Goal: Information Seeking & Learning: Learn about a topic

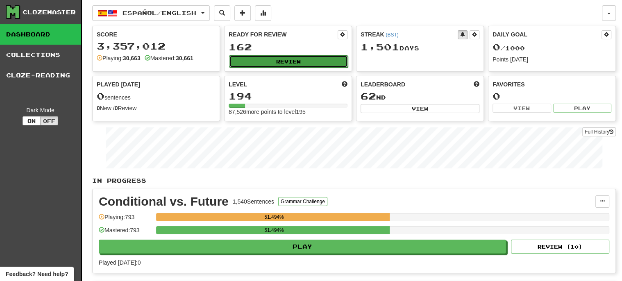
click at [284, 60] on button "Review" at bounding box center [288, 61] width 119 height 12
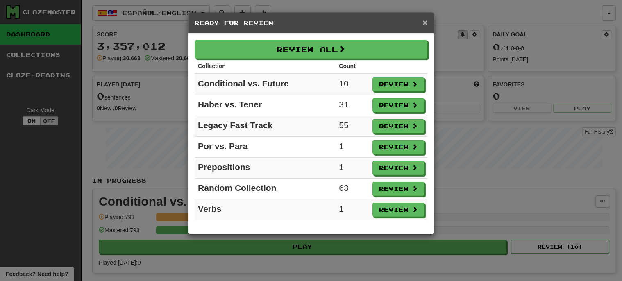
click at [425, 23] on span "×" at bounding box center [425, 22] width 5 height 9
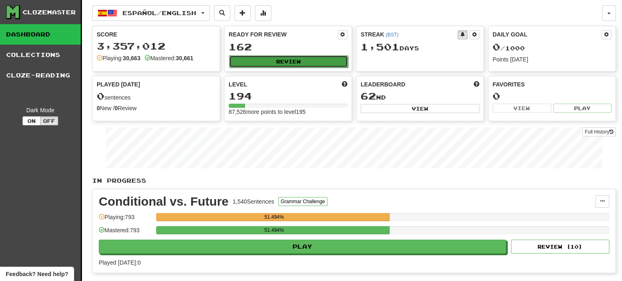
click at [303, 61] on button "Review" at bounding box center [288, 61] width 119 height 12
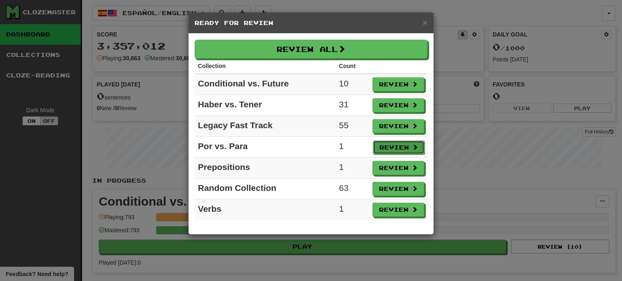
click at [389, 144] on button "Review" at bounding box center [399, 148] width 52 height 14
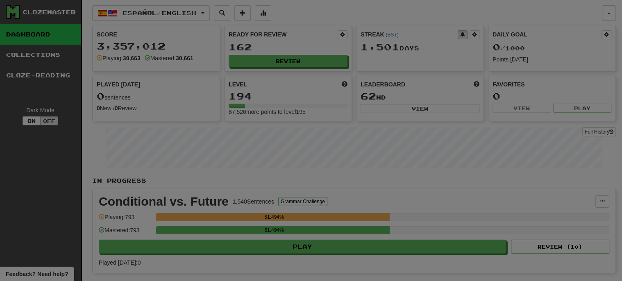
select select "***"
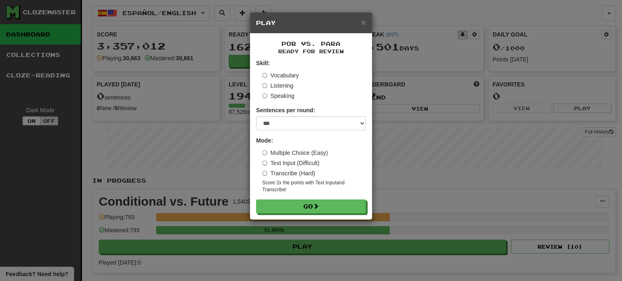
click at [285, 73] on label "Vocabulary" at bounding box center [280, 75] width 36 height 8
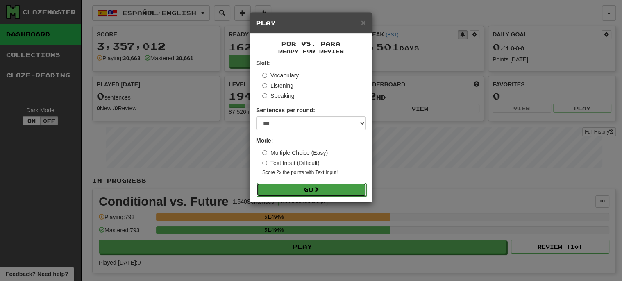
click at [319, 188] on span at bounding box center [317, 190] width 6 height 6
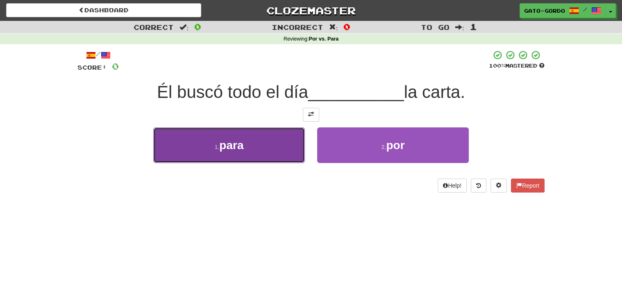
click at [234, 145] on span "para" at bounding box center [231, 145] width 24 height 13
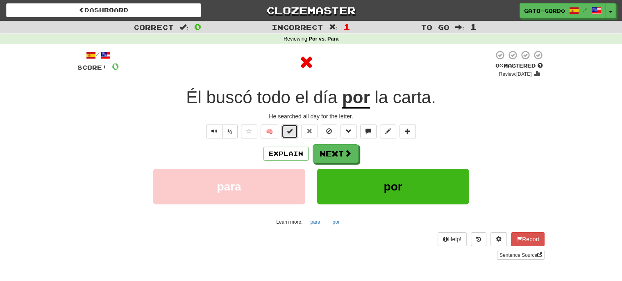
click at [293, 129] on span at bounding box center [290, 131] width 6 height 6
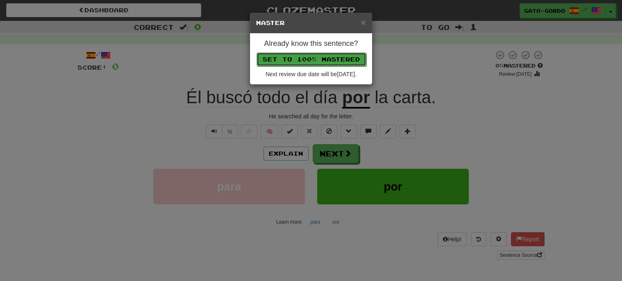
click at [302, 59] on button "Set to 100% Mastered" at bounding box center [312, 59] width 110 height 14
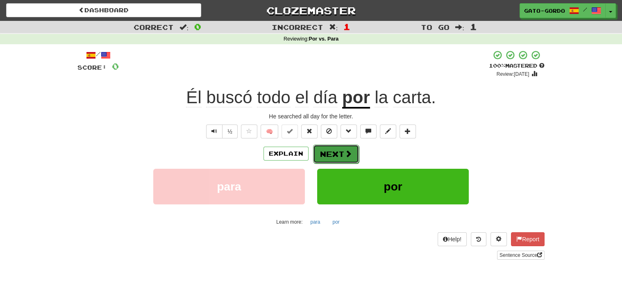
click at [331, 151] on button "Next" at bounding box center [336, 154] width 46 height 19
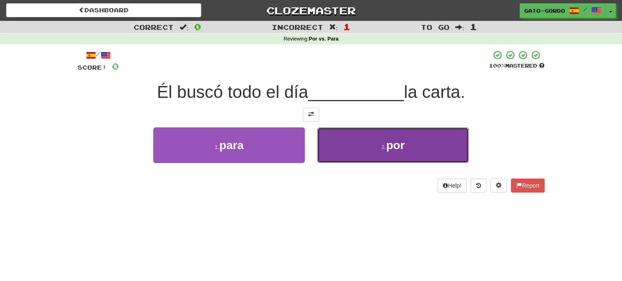
click at [375, 152] on button "2 . por" at bounding box center [393, 145] width 152 height 36
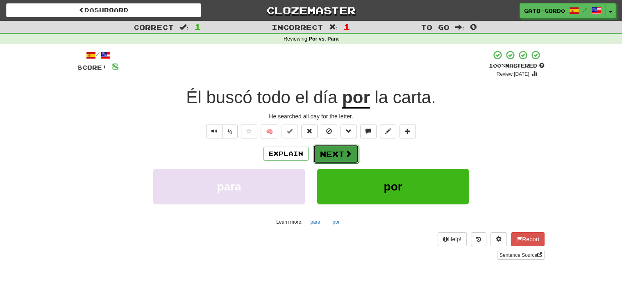
click at [329, 148] on button "Next" at bounding box center [336, 154] width 46 height 19
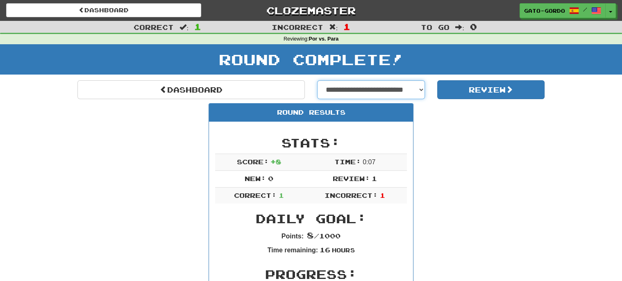
click at [369, 85] on select "**********" at bounding box center [371, 89] width 108 height 19
select select "**********"
click at [317, 80] on select "**********" at bounding box center [371, 89] width 108 height 19
select select "**********"
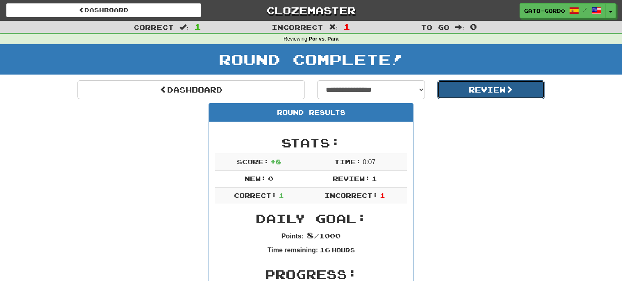
click at [486, 88] on button "Review" at bounding box center [491, 89] width 108 height 19
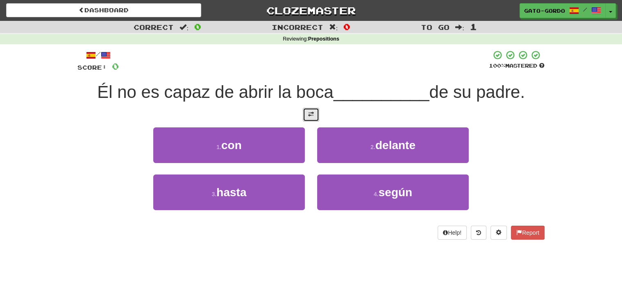
click at [308, 108] on button at bounding box center [311, 115] width 16 height 14
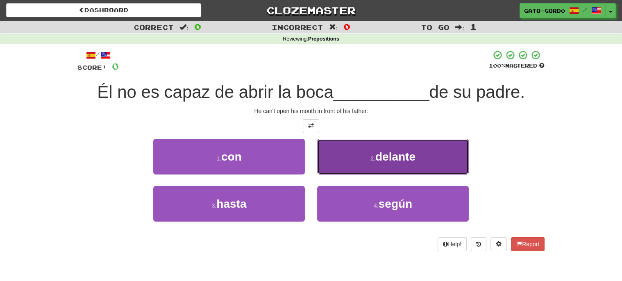
click at [367, 147] on button "2 . delante" at bounding box center [393, 157] width 152 height 36
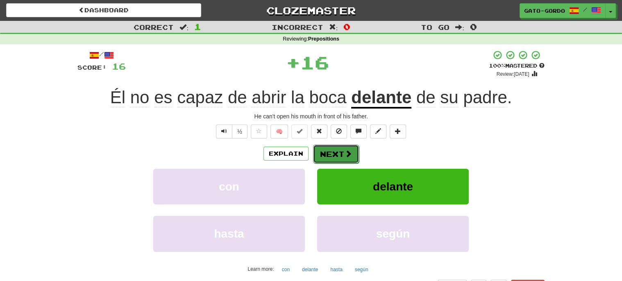
click at [333, 152] on button "Next" at bounding box center [336, 154] width 46 height 19
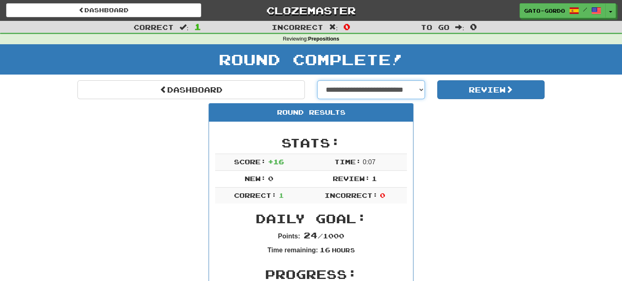
click at [408, 88] on select "**********" at bounding box center [371, 89] width 108 height 19
select select "**********"
click at [317, 80] on select "**********" at bounding box center [371, 89] width 108 height 19
select select "**********"
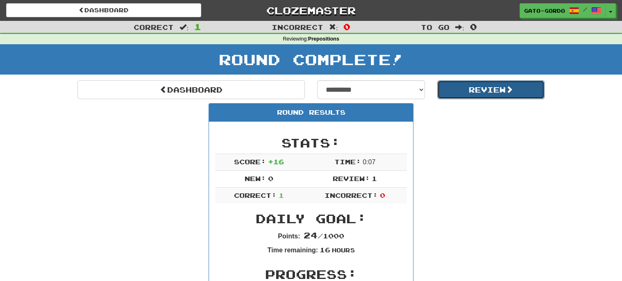
click at [470, 89] on button "Review" at bounding box center [491, 89] width 108 height 19
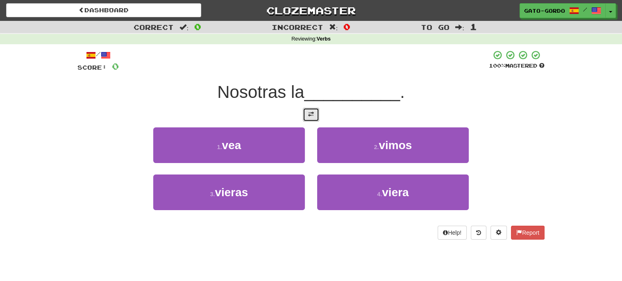
click at [315, 111] on button at bounding box center [311, 115] width 16 height 14
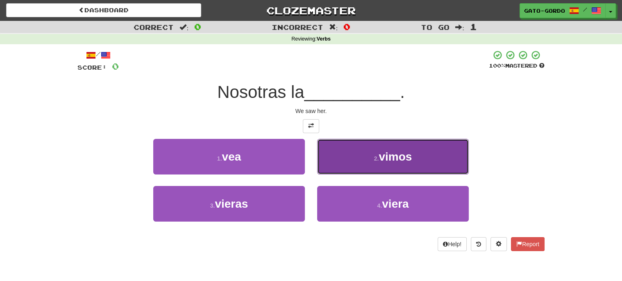
click at [410, 155] on span "vimos" at bounding box center [395, 156] width 33 height 13
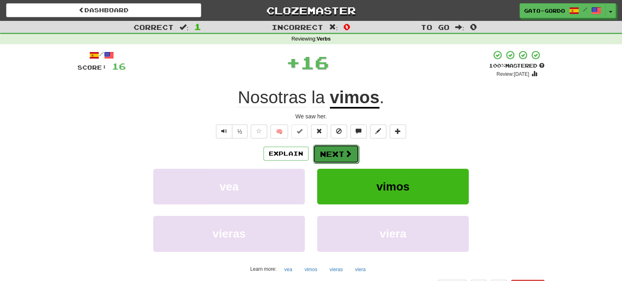
click at [330, 152] on button "Next" at bounding box center [336, 154] width 46 height 19
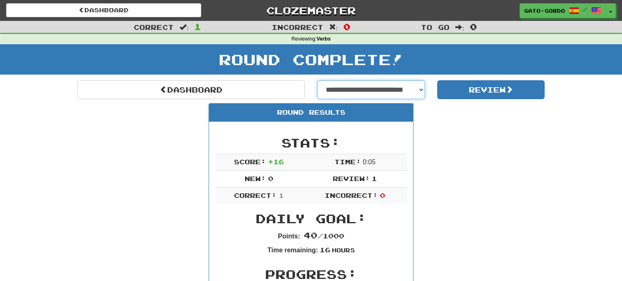
click at [345, 86] on select "**********" at bounding box center [371, 89] width 108 height 19
click at [317, 80] on select "**********" at bounding box center [371, 89] width 108 height 19
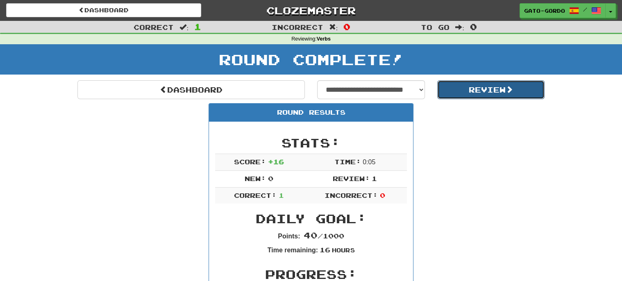
click at [482, 91] on button "Review" at bounding box center [491, 89] width 108 height 19
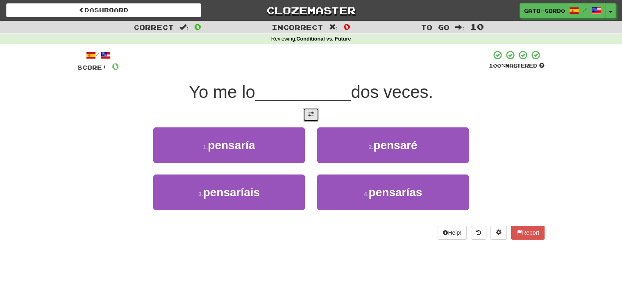
click at [309, 113] on span at bounding box center [311, 115] width 6 height 6
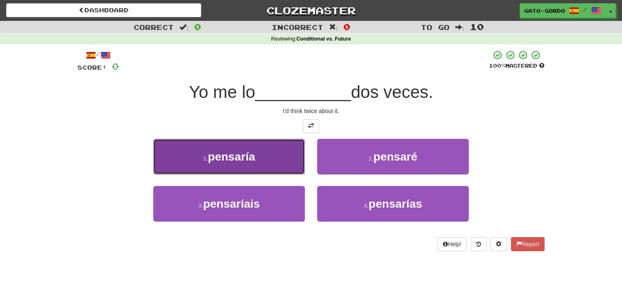
click at [246, 154] on span "pensaría" at bounding box center [231, 156] width 47 height 13
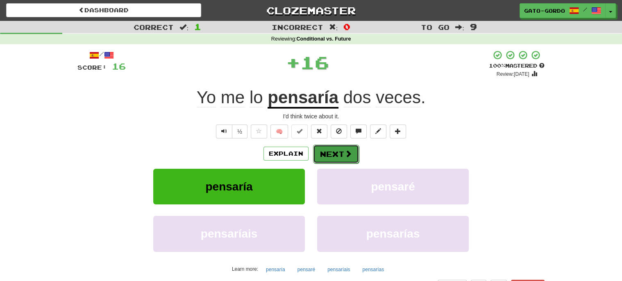
click at [341, 151] on button "Next" at bounding box center [336, 154] width 46 height 19
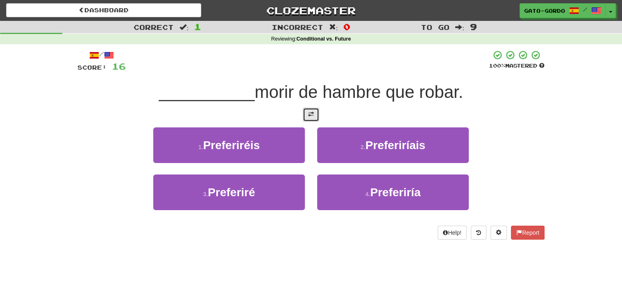
click at [311, 114] on span at bounding box center [311, 115] width 6 height 6
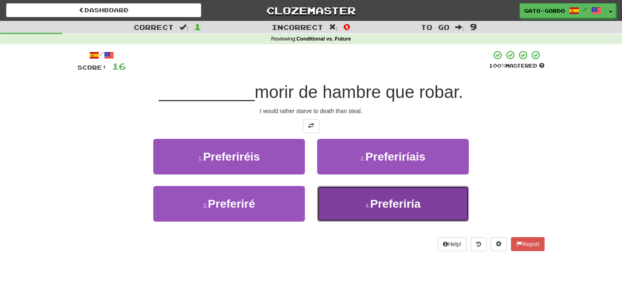
click at [371, 205] on span "Preferiría" at bounding box center [395, 204] width 50 height 13
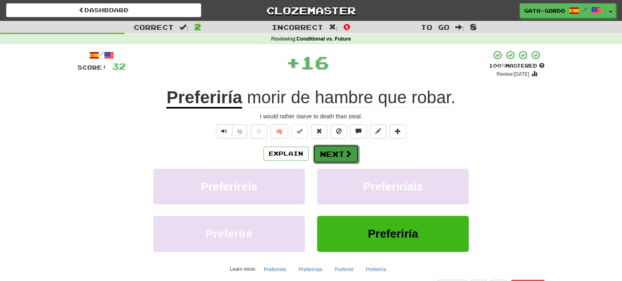
click at [329, 152] on button "Next" at bounding box center [336, 154] width 46 height 19
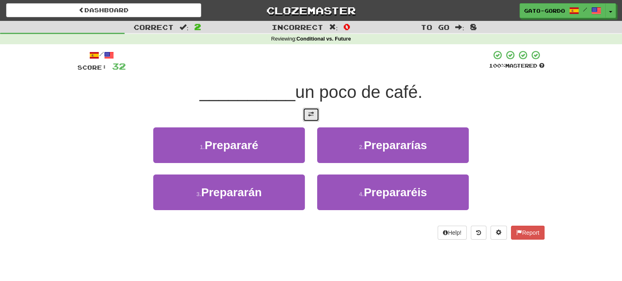
click at [307, 113] on button at bounding box center [311, 115] width 16 height 14
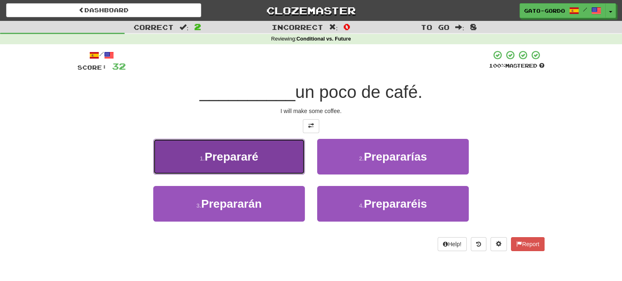
click at [244, 146] on button "1 . Prepararé" at bounding box center [229, 157] width 152 height 36
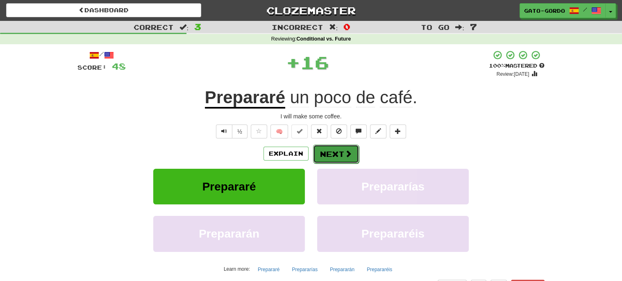
click at [328, 148] on button "Next" at bounding box center [336, 154] width 46 height 19
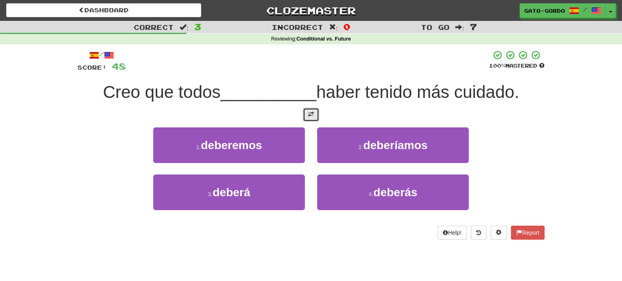
click at [307, 112] on button at bounding box center [311, 115] width 16 height 14
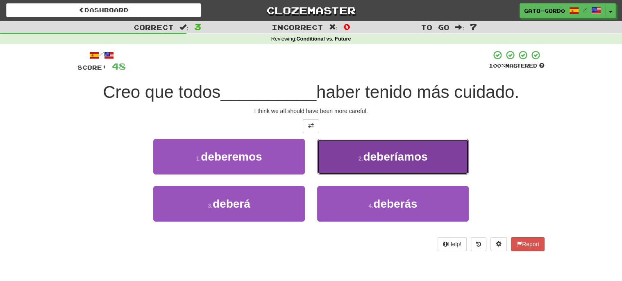
click at [393, 151] on span "deberíamos" at bounding box center [395, 156] width 64 height 13
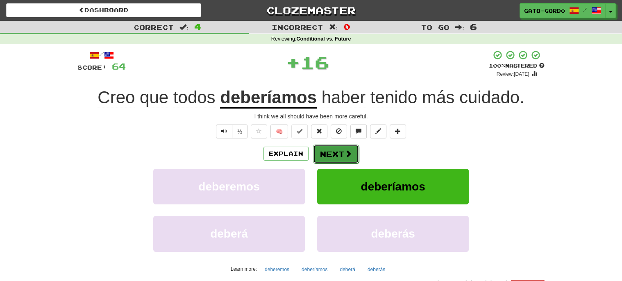
click at [336, 152] on button "Next" at bounding box center [336, 154] width 46 height 19
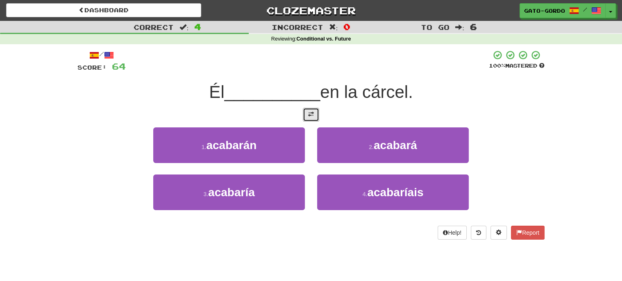
click at [306, 114] on button at bounding box center [311, 115] width 16 height 14
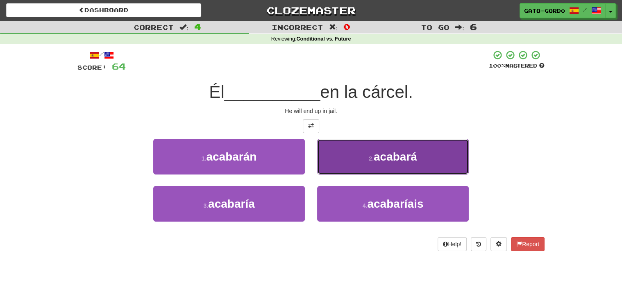
click at [362, 146] on button "2 . acabará" at bounding box center [393, 157] width 152 height 36
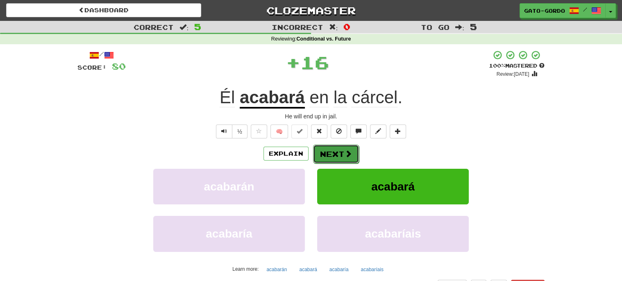
click at [336, 153] on button "Next" at bounding box center [336, 154] width 46 height 19
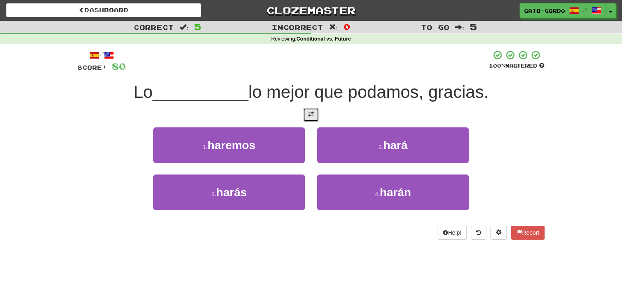
click at [309, 118] on button at bounding box center [311, 115] width 16 height 14
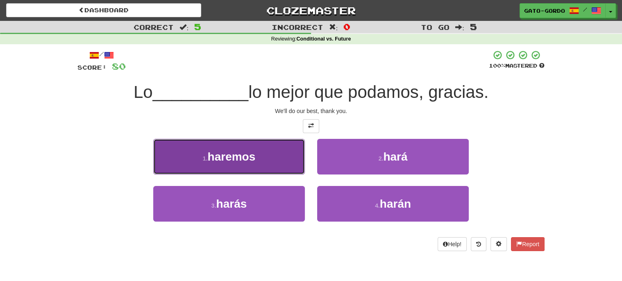
click at [237, 150] on span "haremos" at bounding box center [231, 156] width 48 height 13
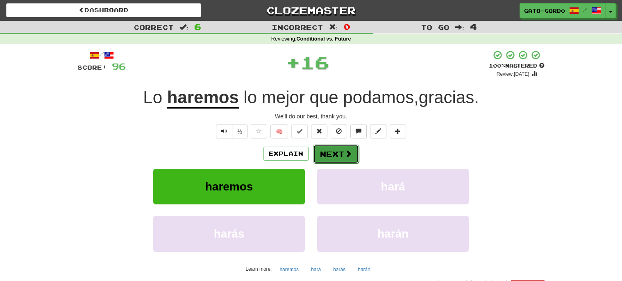
click at [337, 154] on button "Next" at bounding box center [336, 154] width 46 height 19
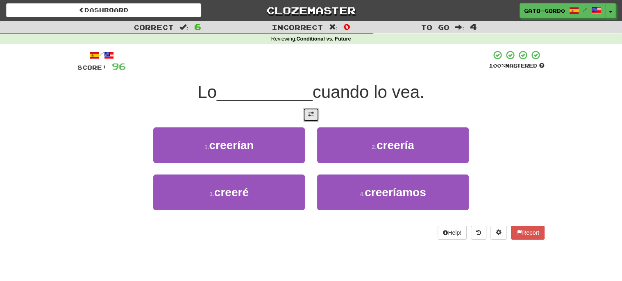
click at [314, 111] on button at bounding box center [311, 115] width 16 height 14
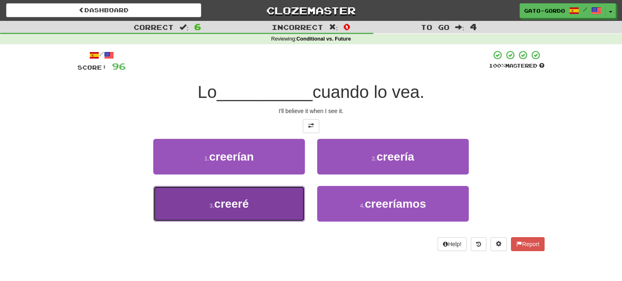
click at [231, 202] on span "creeré" at bounding box center [231, 204] width 34 height 13
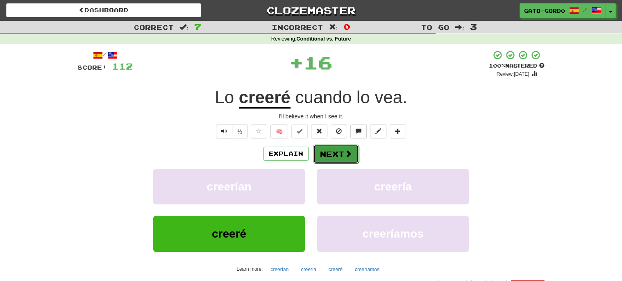
click at [340, 148] on button "Next" at bounding box center [336, 154] width 46 height 19
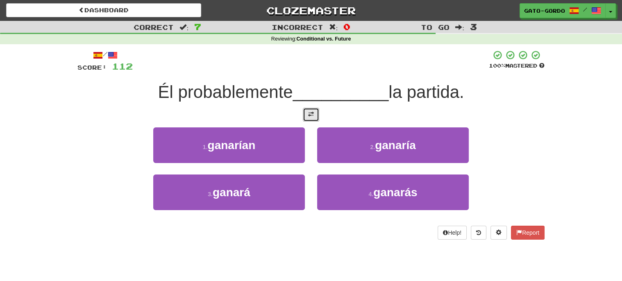
click at [315, 113] on button at bounding box center [311, 115] width 16 height 14
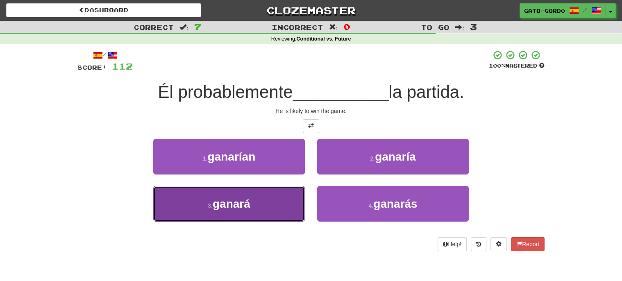
click at [246, 203] on span "ganará" at bounding box center [232, 204] width 38 height 13
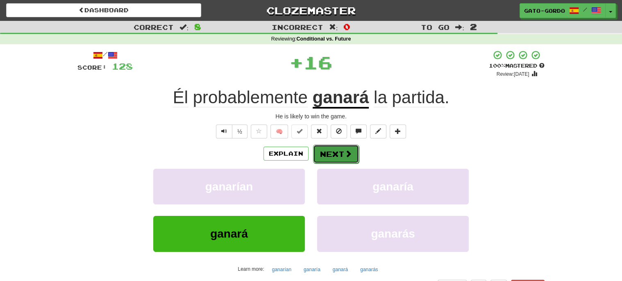
click at [337, 152] on button "Next" at bounding box center [336, 154] width 46 height 19
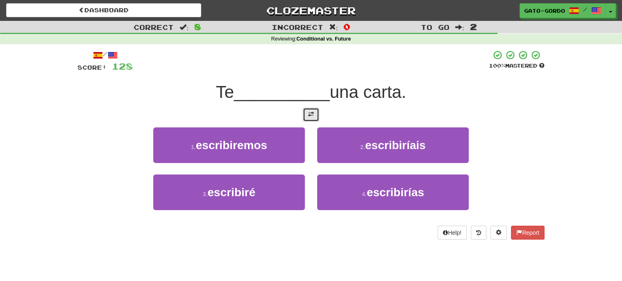
click at [312, 113] on span at bounding box center [311, 115] width 6 height 6
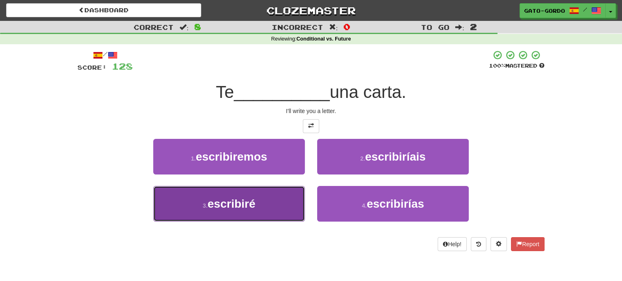
click at [232, 198] on span "escribiré" at bounding box center [231, 204] width 48 height 13
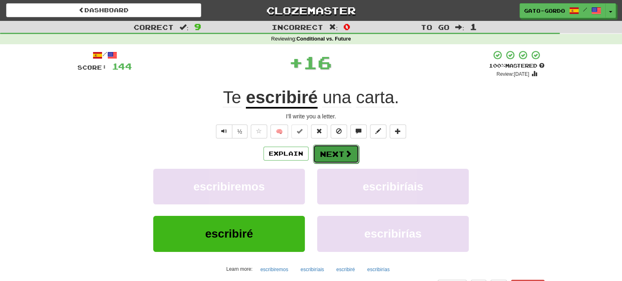
click at [337, 150] on button "Next" at bounding box center [336, 154] width 46 height 19
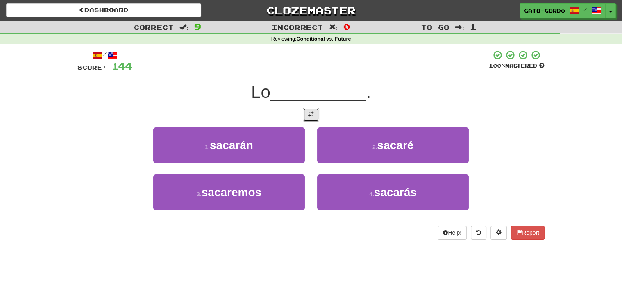
click at [309, 112] on span at bounding box center [311, 115] width 6 height 6
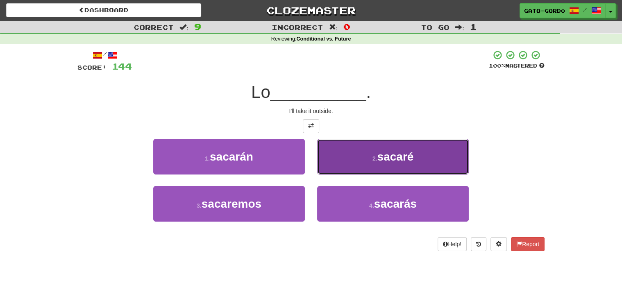
click at [400, 153] on span "sacaré" at bounding box center [395, 156] width 36 height 13
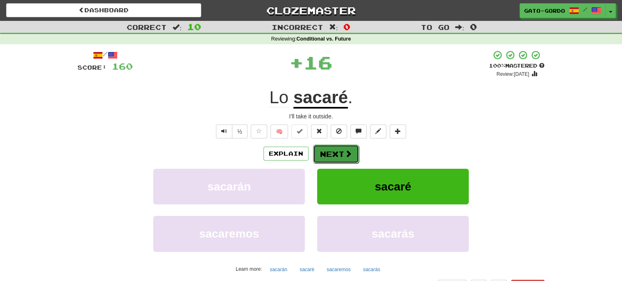
click at [333, 149] on button "Next" at bounding box center [336, 154] width 46 height 19
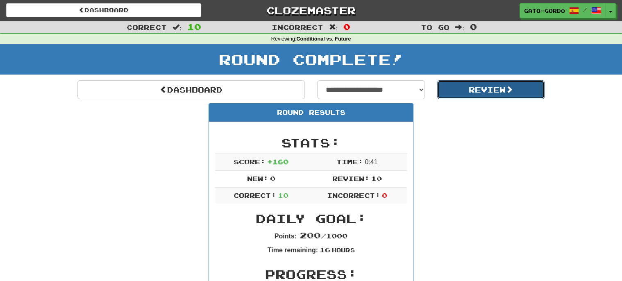
click at [503, 89] on button "Review" at bounding box center [491, 89] width 108 height 19
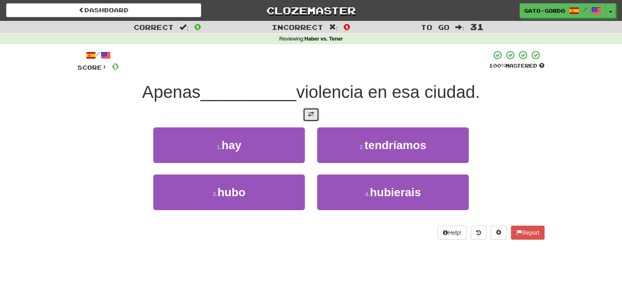
click at [306, 113] on button at bounding box center [311, 115] width 16 height 14
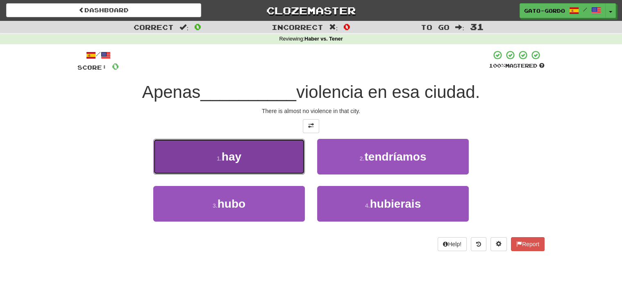
click at [229, 150] on span "hay" at bounding box center [232, 156] width 20 height 13
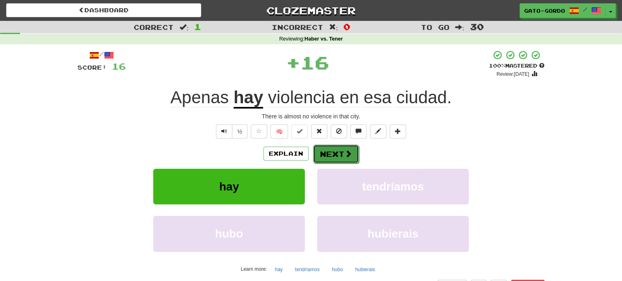
click at [319, 153] on button "Next" at bounding box center [336, 154] width 46 height 19
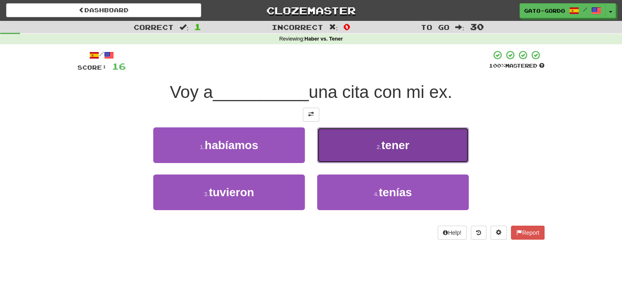
click at [358, 142] on button "2 . tener" at bounding box center [393, 145] width 152 height 36
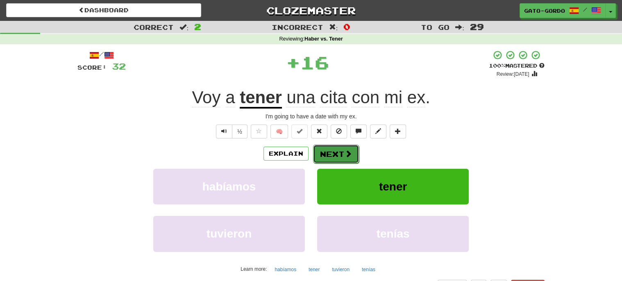
click at [334, 151] on button "Next" at bounding box center [336, 154] width 46 height 19
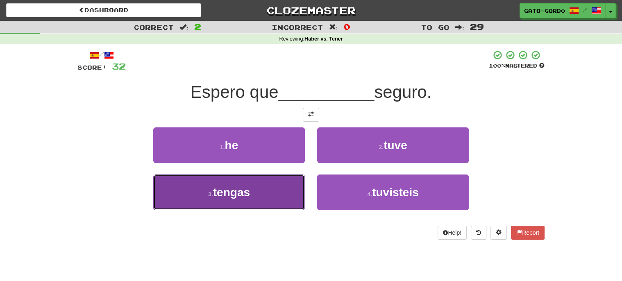
click at [240, 186] on span "tengas" at bounding box center [231, 192] width 37 height 13
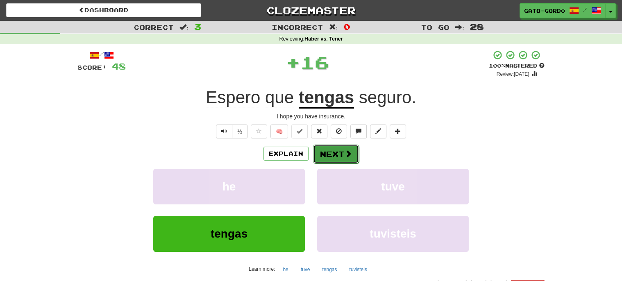
click at [328, 156] on button "Next" at bounding box center [336, 154] width 46 height 19
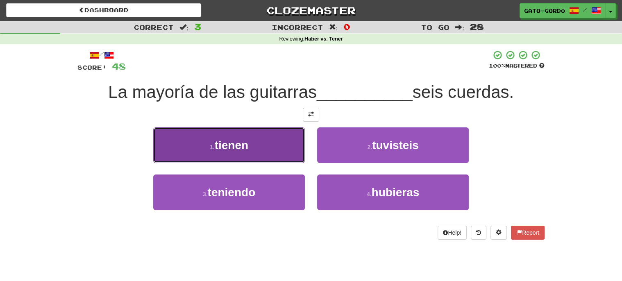
click at [264, 143] on button "1 . tienen" at bounding box center [229, 145] width 152 height 36
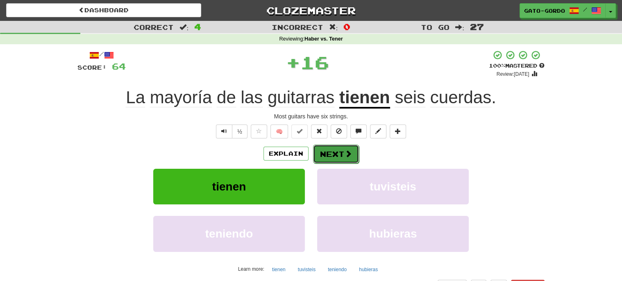
click at [339, 150] on button "Next" at bounding box center [336, 154] width 46 height 19
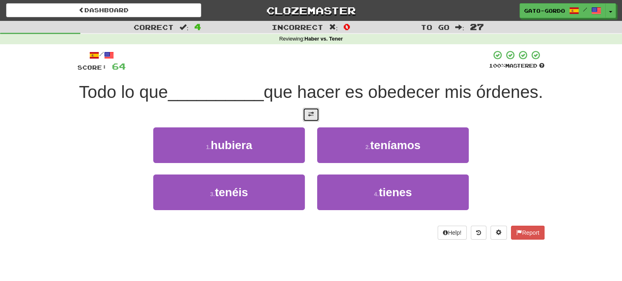
click at [309, 117] on span at bounding box center [311, 115] width 6 height 6
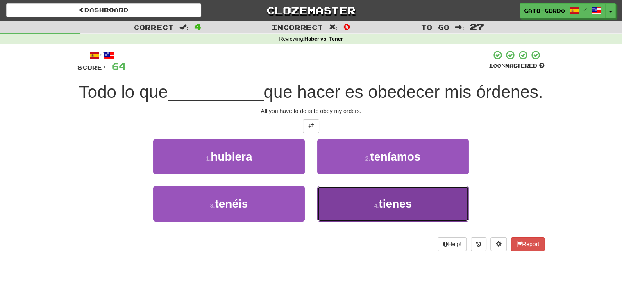
click at [401, 210] on span "tienes" at bounding box center [395, 204] width 33 height 13
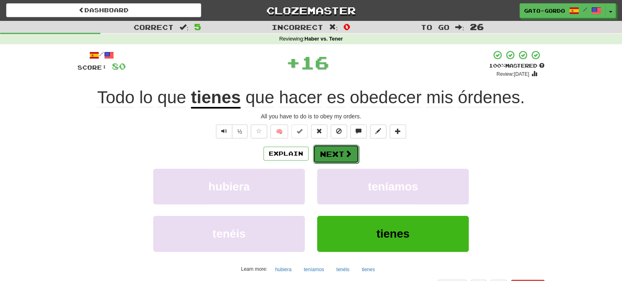
click at [333, 150] on button "Next" at bounding box center [336, 154] width 46 height 19
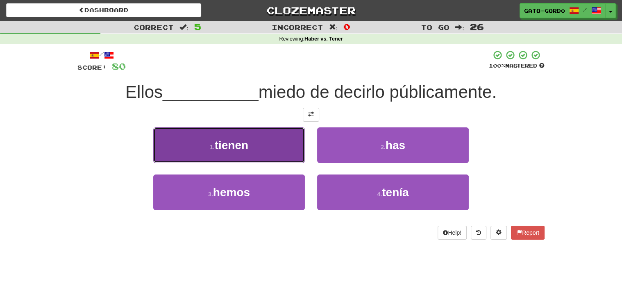
click at [245, 148] on span "tienen" at bounding box center [232, 145] width 34 height 13
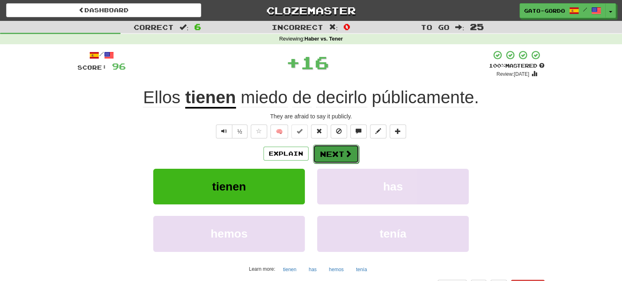
click at [346, 156] on span at bounding box center [348, 153] width 7 height 7
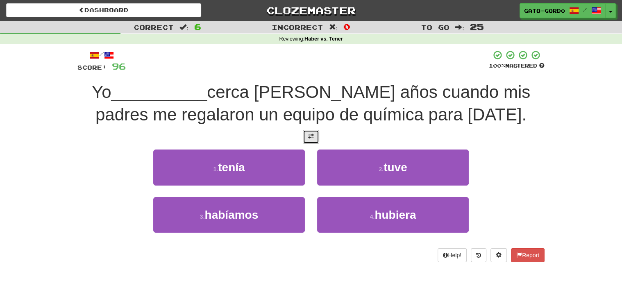
click at [312, 134] on span at bounding box center [311, 137] width 6 height 6
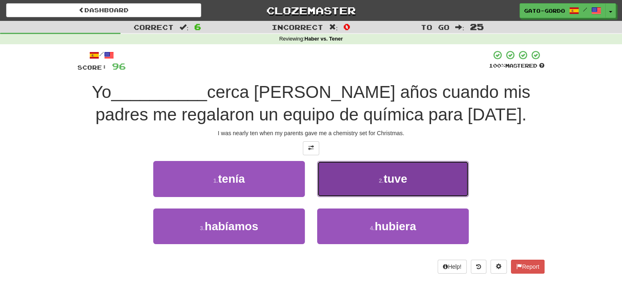
click at [397, 173] on span "tuve" at bounding box center [396, 179] width 24 height 13
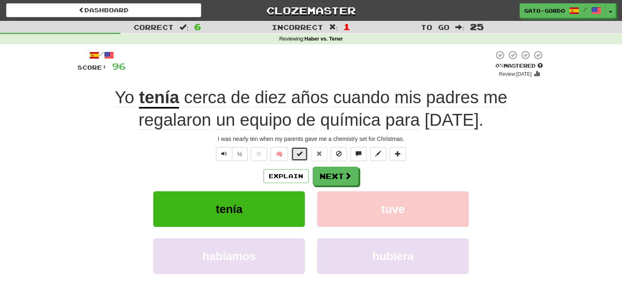
click at [296, 152] on button at bounding box center [299, 154] width 16 height 14
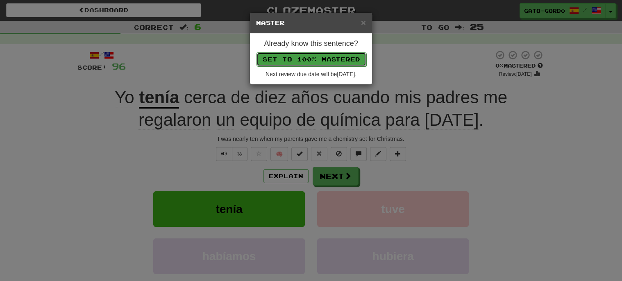
click at [314, 57] on button "Set to 100% Mastered" at bounding box center [312, 59] width 110 height 14
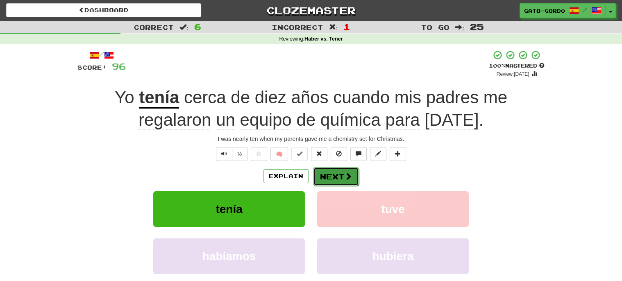
click at [339, 177] on button "Next" at bounding box center [336, 176] width 46 height 19
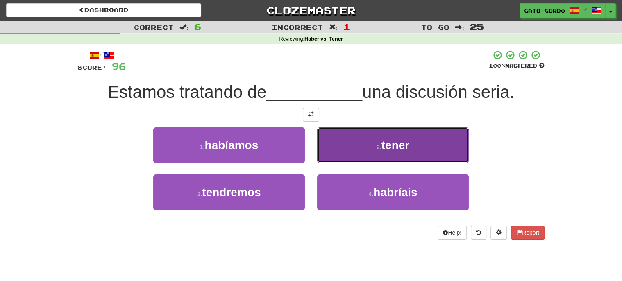
click at [399, 143] on span "tener" at bounding box center [396, 145] width 28 height 13
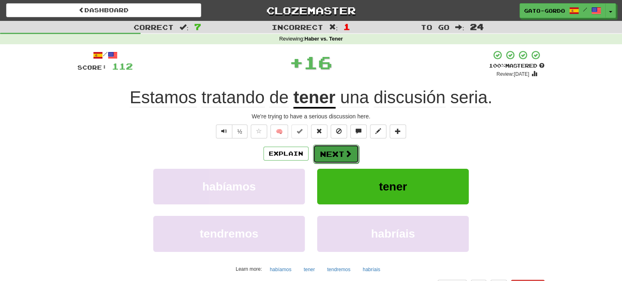
click at [331, 152] on button "Next" at bounding box center [336, 154] width 46 height 19
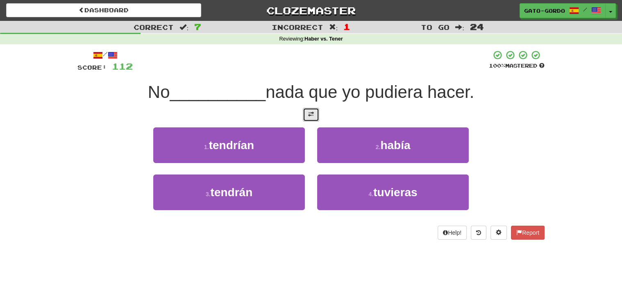
click at [308, 112] on span at bounding box center [311, 115] width 6 height 6
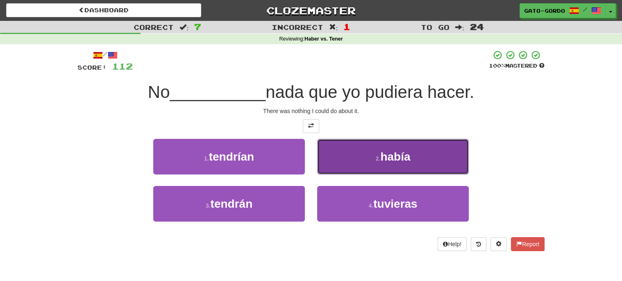
click at [369, 154] on button "2 . había" at bounding box center [393, 157] width 152 height 36
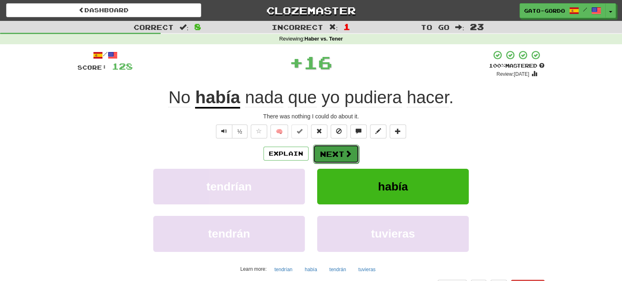
click at [339, 152] on button "Next" at bounding box center [336, 154] width 46 height 19
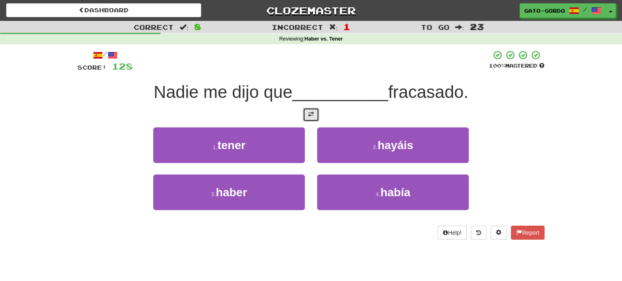
click at [314, 112] on span at bounding box center [311, 115] width 6 height 6
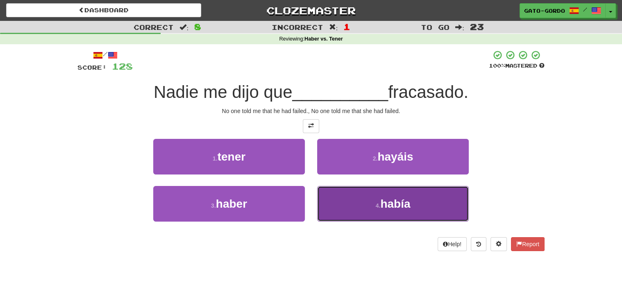
click at [412, 196] on button "4 . había" at bounding box center [393, 204] width 152 height 36
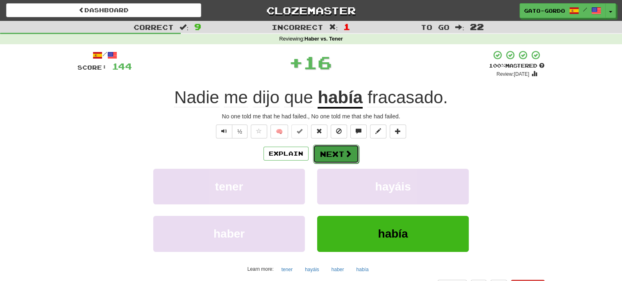
click at [346, 155] on span at bounding box center [348, 153] width 7 height 7
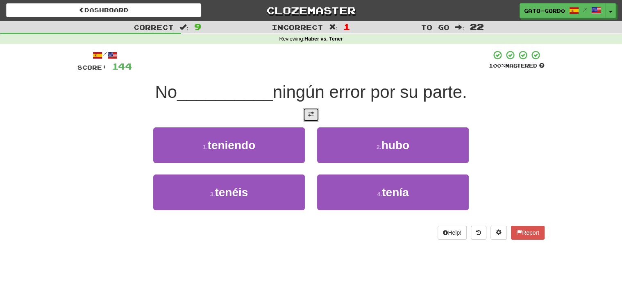
click at [311, 114] on span at bounding box center [311, 115] width 6 height 6
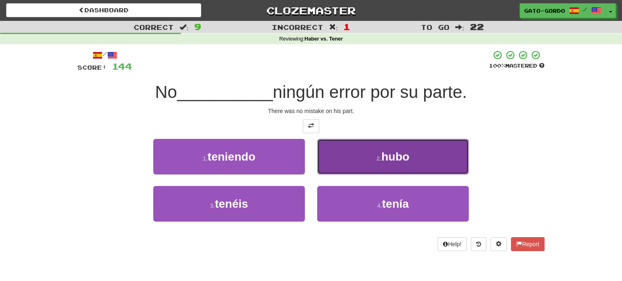
click at [400, 165] on button "2 . hubo" at bounding box center [393, 157] width 152 height 36
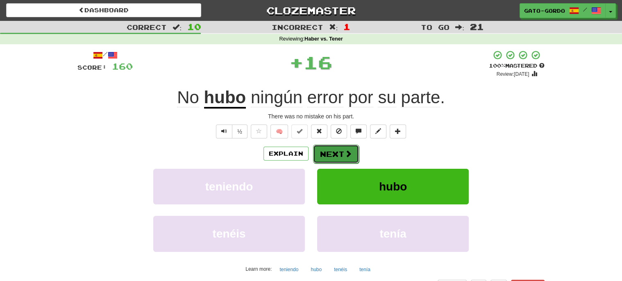
click at [332, 152] on button "Next" at bounding box center [336, 154] width 46 height 19
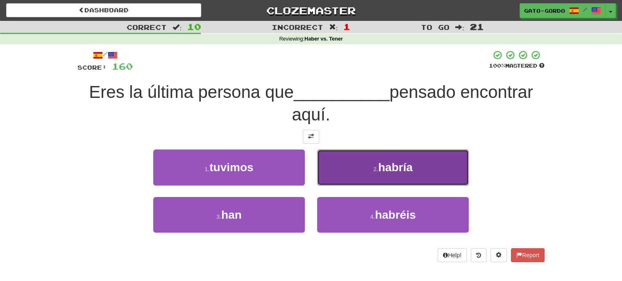
click at [389, 171] on span "habría" at bounding box center [395, 167] width 34 height 13
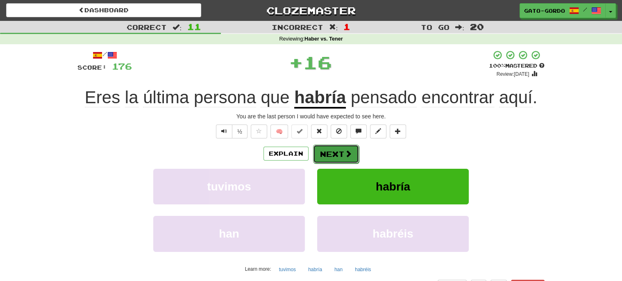
click at [336, 152] on button "Next" at bounding box center [336, 154] width 46 height 19
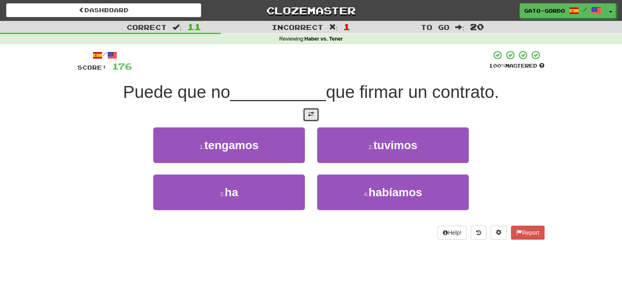
click at [310, 112] on span at bounding box center [311, 115] width 6 height 6
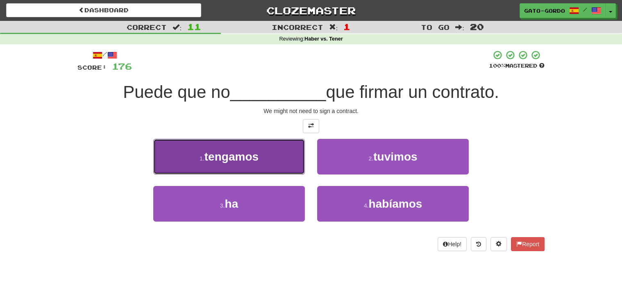
click at [212, 156] on span "tengamos" at bounding box center [232, 156] width 54 height 13
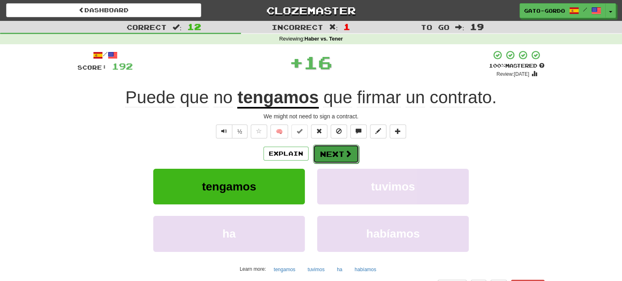
click at [343, 149] on button "Next" at bounding box center [336, 154] width 46 height 19
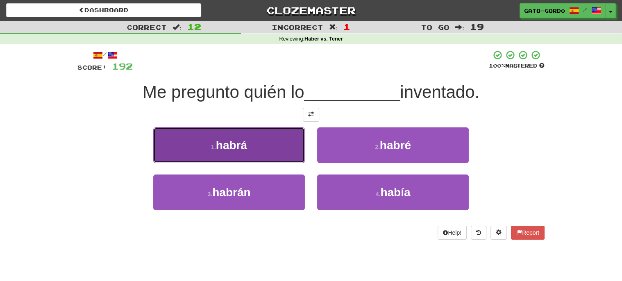
click at [251, 144] on button "1 . habrá" at bounding box center [229, 145] width 152 height 36
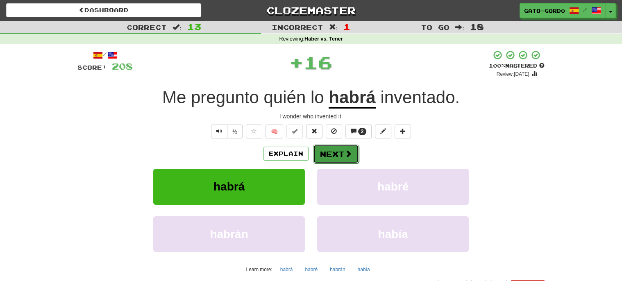
click at [345, 150] on span at bounding box center [348, 153] width 7 height 7
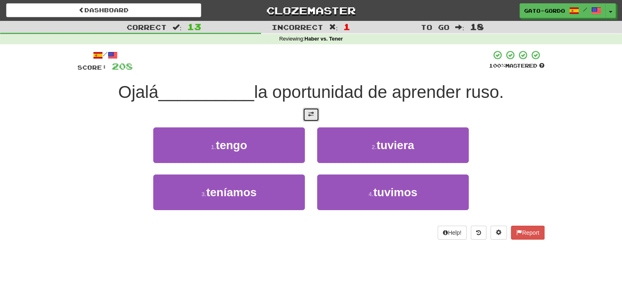
click at [317, 116] on button at bounding box center [311, 115] width 16 height 14
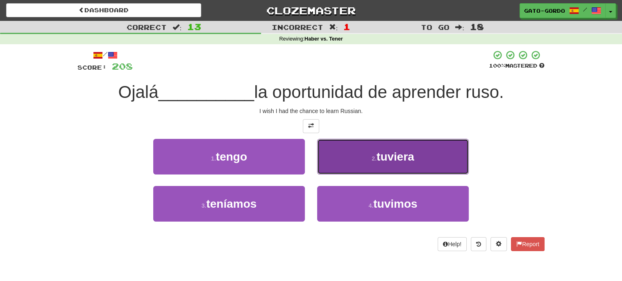
click at [391, 143] on button "2 . tuviera" at bounding box center [393, 157] width 152 height 36
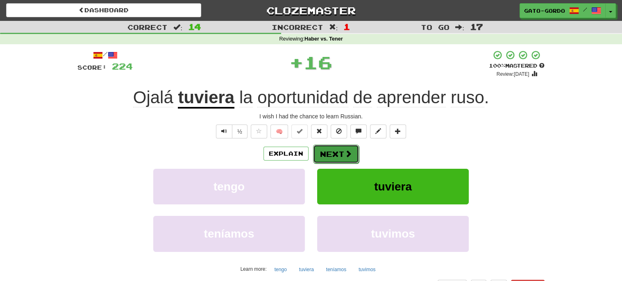
click at [328, 151] on button "Next" at bounding box center [336, 154] width 46 height 19
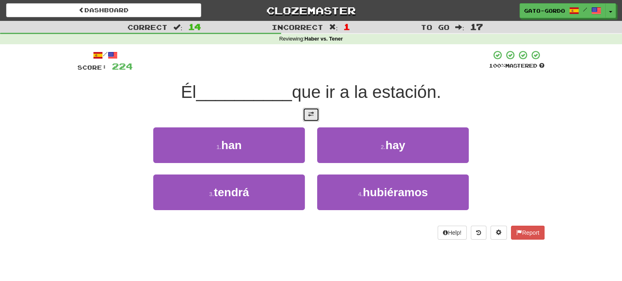
click at [309, 116] on span at bounding box center [311, 115] width 6 height 6
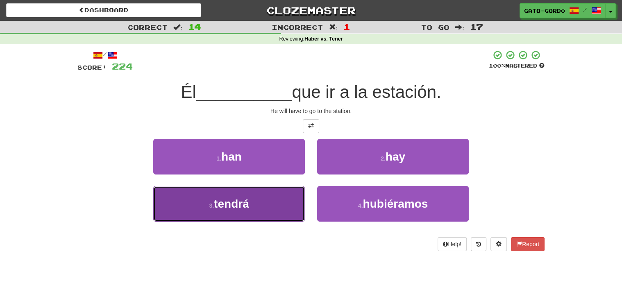
click at [211, 203] on small "3 ." at bounding box center [211, 206] width 5 height 7
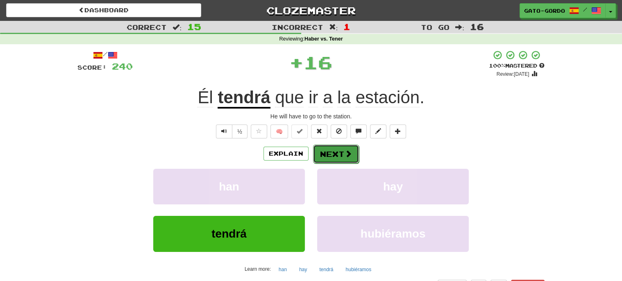
click at [339, 152] on button "Next" at bounding box center [336, 154] width 46 height 19
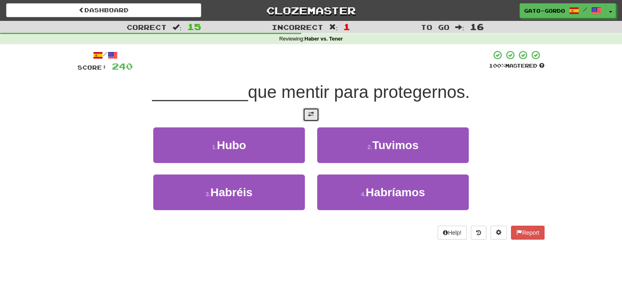
click at [310, 112] on span at bounding box center [311, 115] width 6 height 6
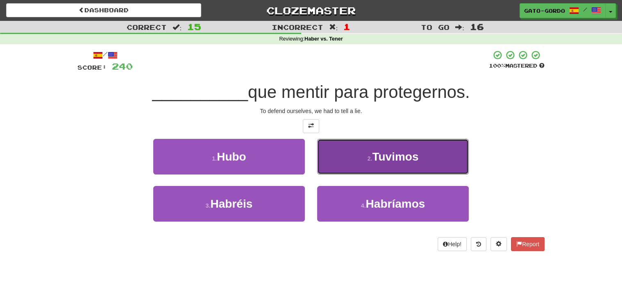
click at [389, 150] on span "Tuvimos" at bounding box center [395, 156] width 46 height 13
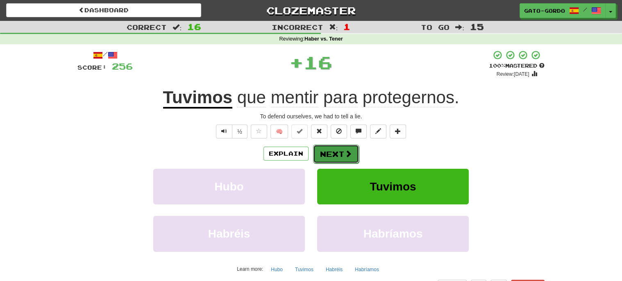
click at [340, 149] on button "Next" at bounding box center [336, 154] width 46 height 19
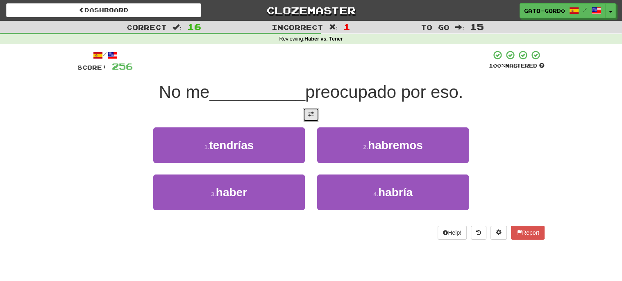
click at [311, 115] on span at bounding box center [311, 115] width 6 height 6
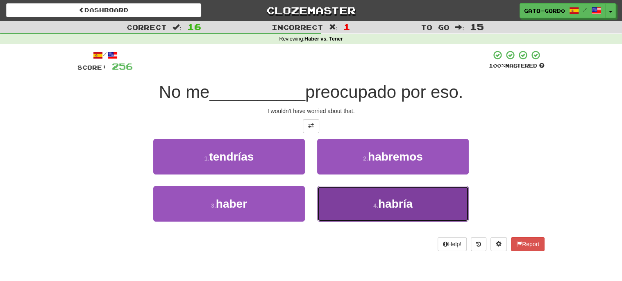
click at [351, 200] on button "4 . habría" at bounding box center [393, 204] width 152 height 36
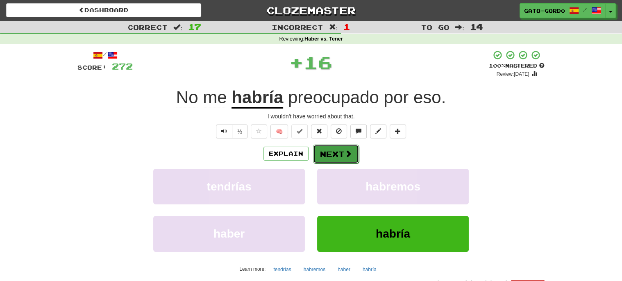
click at [325, 153] on button "Next" at bounding box center [336, 154] width 46 height 19
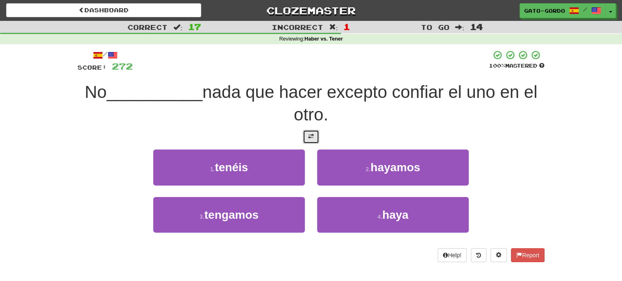
click at [318, 130] on button at bounding box center [311, 137] width 16 height 14
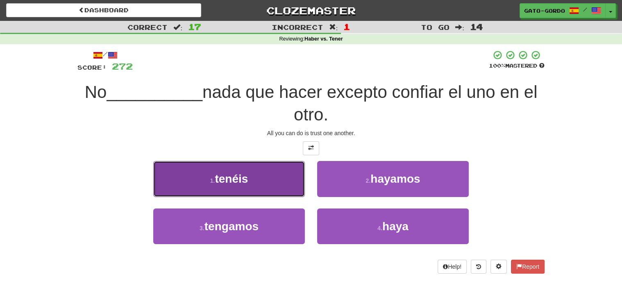
click at [206, 178] on button "1 . tenéis" at bounding box center [229, 179] width 152 height 36
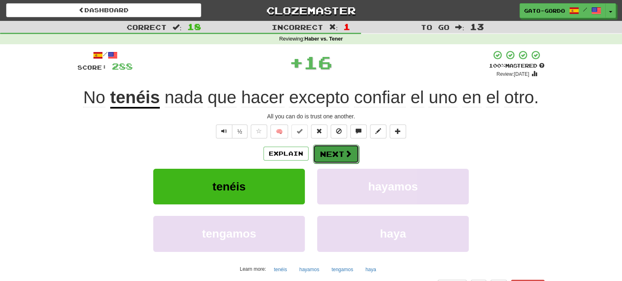
click at [345, 154] on span at bounding box center [348, 153] width 7 height 7
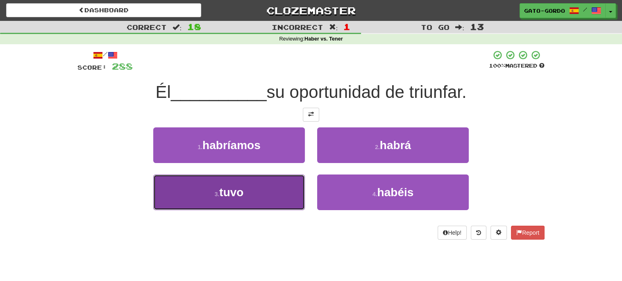
click at [239, 188] on span "tuvo" at bounding box center [231, 192] width 24 height 13
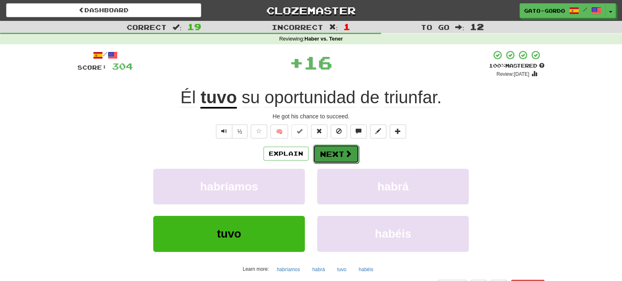
click at [340, 151] on button "Next" at bounding box center [336, 154] width 46 height 19
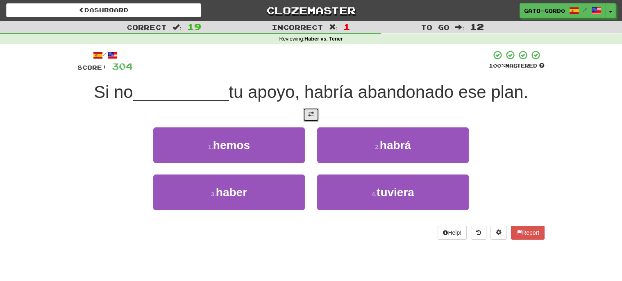
click at [311, 113] on span at bounding box center [311, 115] width 6 height 6
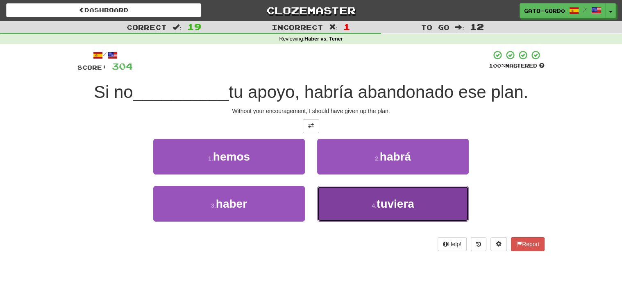
click at [375, 203] on small "4 ." at bounding box center [374, 206] width 5 height 7
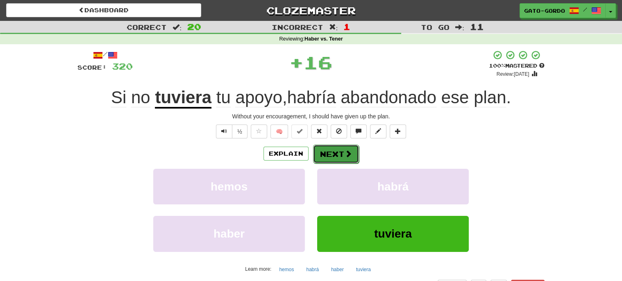
click at [332, 157] on button "Next" at bounding box center [336, 154] width 46 height 19
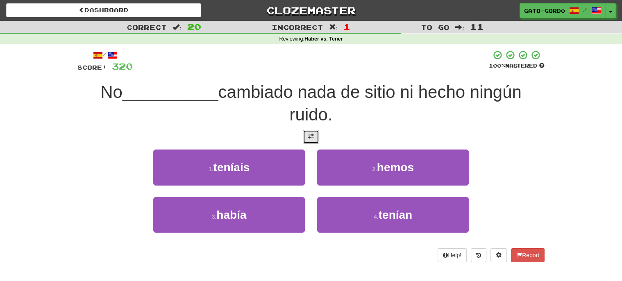
click at [311, 134] on span at bounding box center [311, 137] width 6 height 6
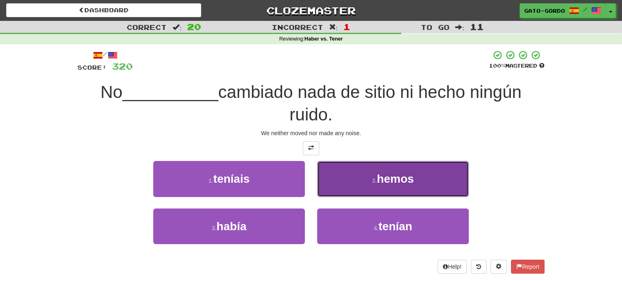
click at [380, 173] on span "hemos" at bounding box center [395, 179] width 37 height 13
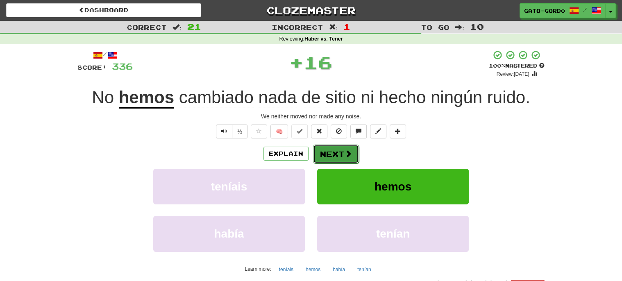
click at [335, 152] on button "Next" at bounding box center [336, 154] width 46 height 19
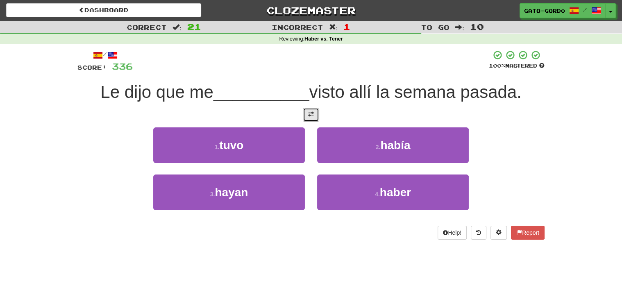
click at [312, 112] on span at bounding box center [311, 115] width 6 height 6
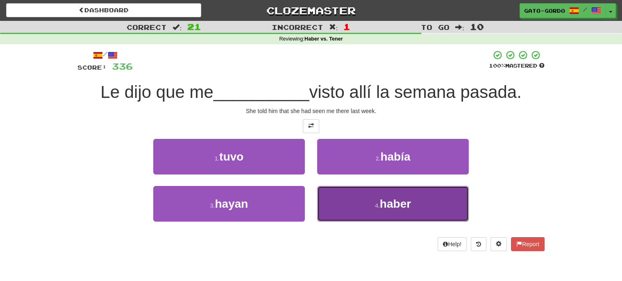
click at [384, 200] on span "haber" at bounding box center [395, 204] width 31 height 13
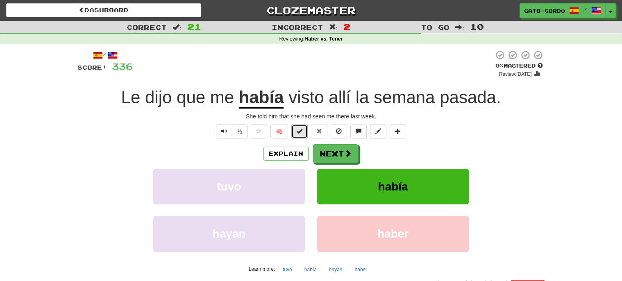
click at [298, 134] on button at bounding box center [299, 132] width 16 height 14
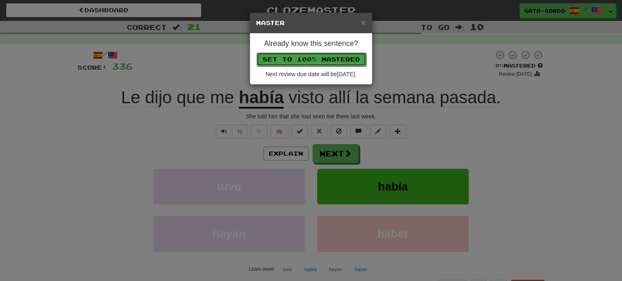
click at [302, 59] on button "Set to 100% Mastered" at bounding box center [312, 59] width 110 height 14
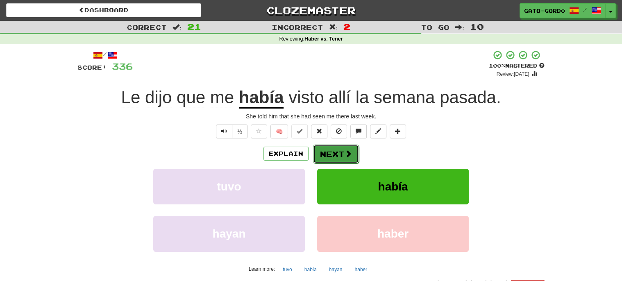
click at [330, 149] on button "Next" at bounding box center [336, 154] width 46 height 19
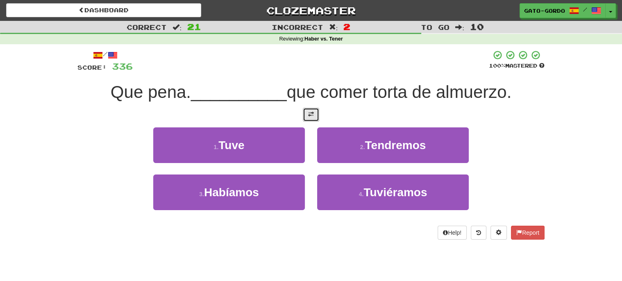
click at [307, 112] on button at bounding box center [311, 115] width 16 height 14
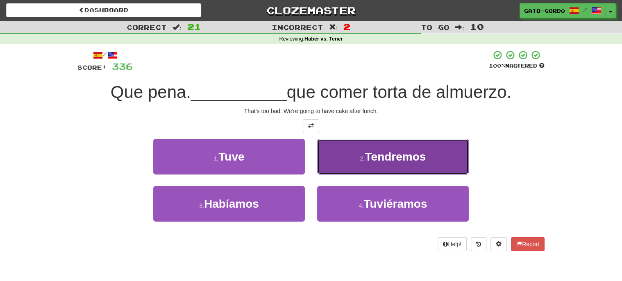
click at [355, 160] on button "2 . Tendremos" at bounding box center [393, 157] width 152 height 36
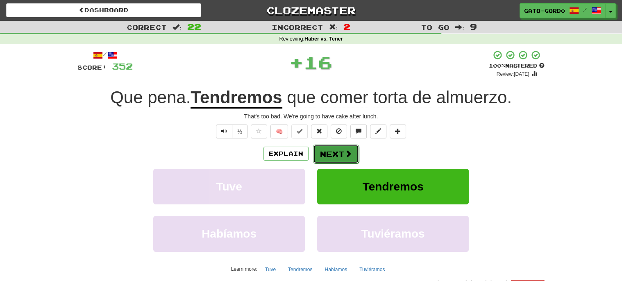
click at [336, 155] on button "Next" at bounding box center [336, 154] width 46 height 19
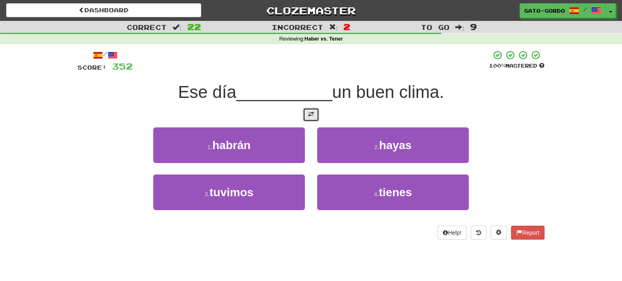
click at [308, 114] on span at bounding box center [311, 115] width 6 height 6
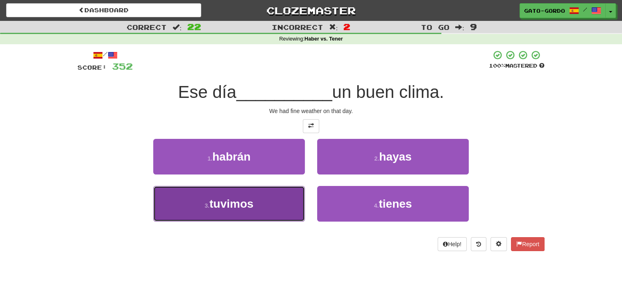
click at [258, 200] on button "3 . tuvimos" at bounding box center [229, 204] width 152 height 36
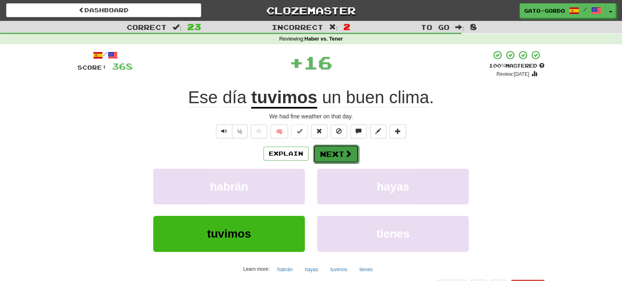
click at [338, 152] on button "Next" at bounding box center [336, 154] width 46 height 19
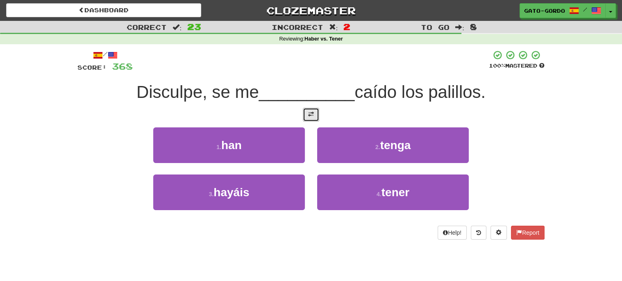
click at [314, 110] on button at bounding box center [311, 115] width 16 height 14
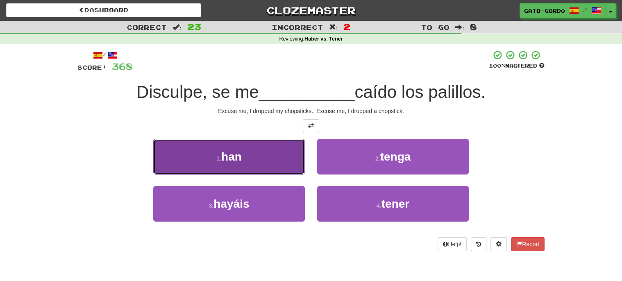
click at [200, 149] on button "1 . han" at bounding box center [229, 157] width 152 height 36
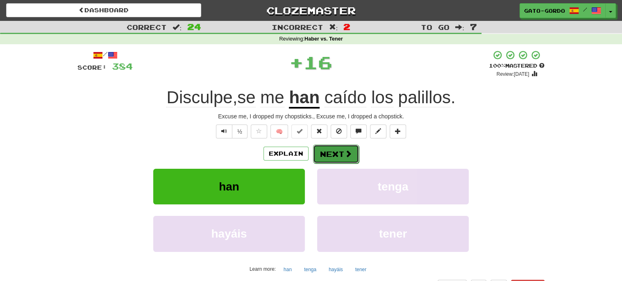
click at [354, 152] on button "Next" at bounding box center [336, 154] width 46 height 19
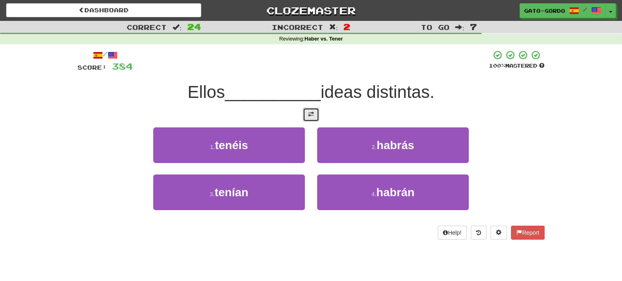
click at [311, 114] on span at bounding box center [311, 115] width 6 height 6
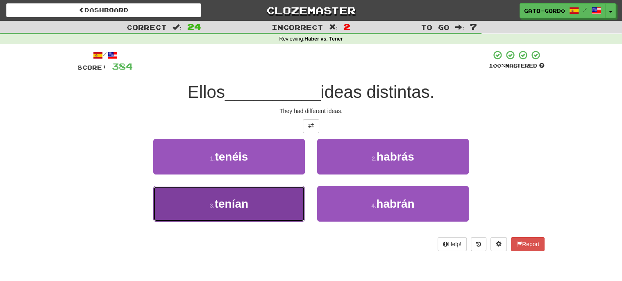
click at [215, 203] on small "3 ." at bounding box center [212, 206] width 5 height 7
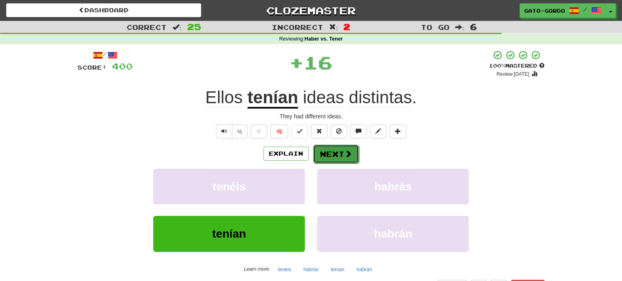
click at [339, 153] on button "Next" at bounding box center [336, 154] width 46 height 19
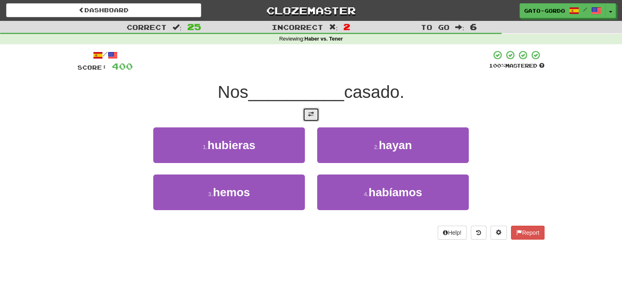
click at [313, 114] on span at bounding box center [311, 115] width 6 height 6
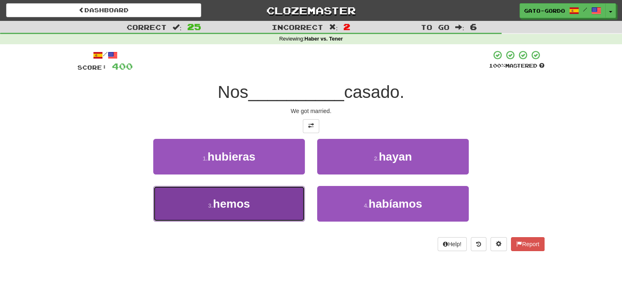
click at [225, 199] on span "hemos" at bounding box center [231, 204] width 37 height 13
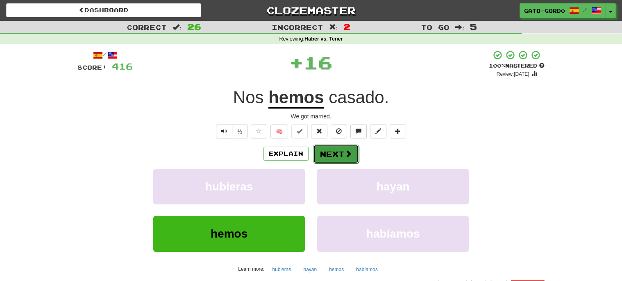
click at [334, 152] on button "Next" at bounding box center [336, 154] width 46 height 19
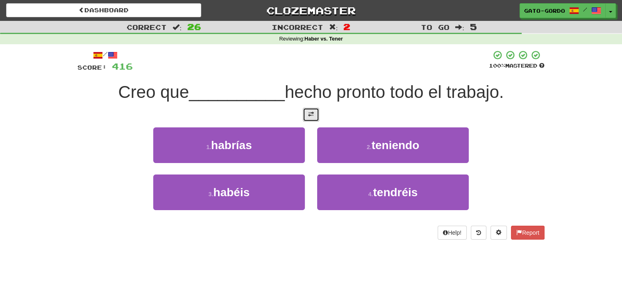
click at [313, 113] on span at bounding box center [311, 115] width 6 height 6
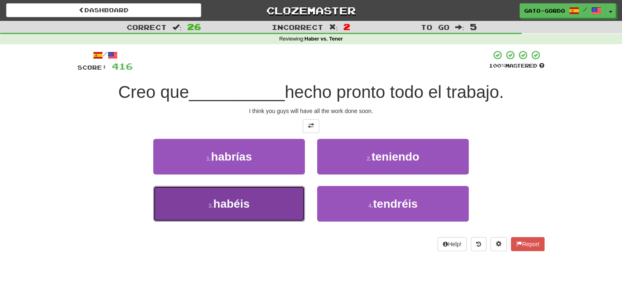
click at [216, 203] on span "habéis" at bounding box center [231, 204] width 36 height 13
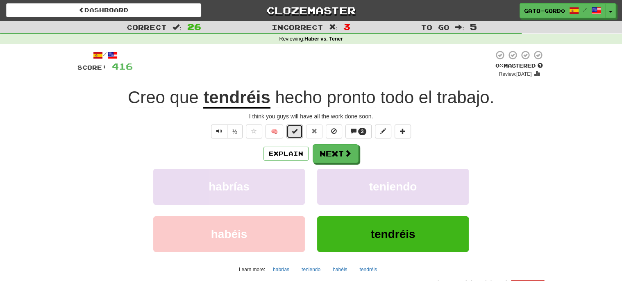
click at [294, 130] on span at bounding box center [295, 131] width 6 height 6
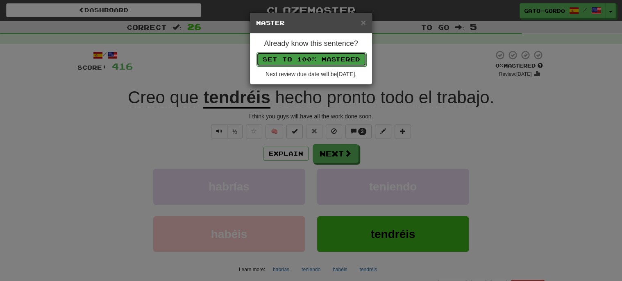
click at [309, 59] on button "Set to 100% Mastered" at bounding box center [312, 59] width 110 height 14
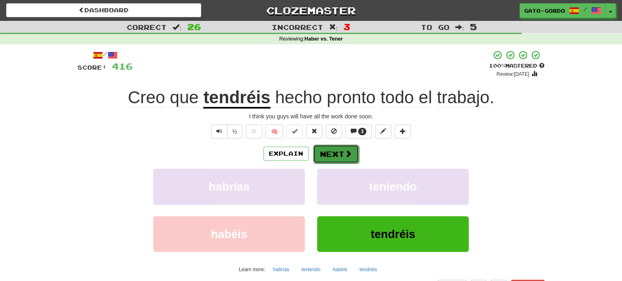
click at [336, 155] on button "Next" at bounding box center [336, 154] width 46 height 19
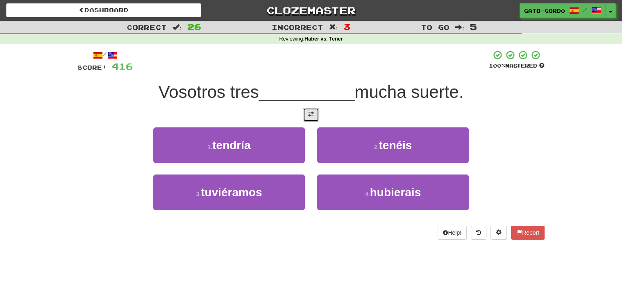
click at [313, 114] on span at bounding box center [311, 115] width 6 height 6
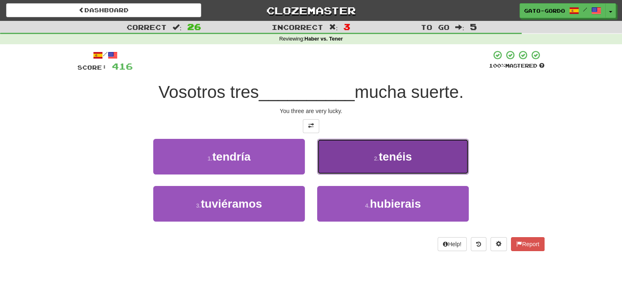
click at [389, 157] on span "tenéis" at bounding box center [395, 156] width 33 height 13
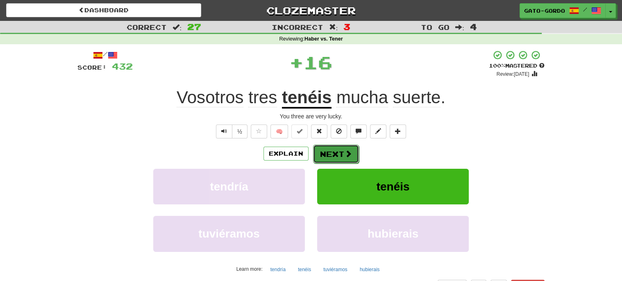
click at [327, 149] on button "Next" at bounding box center [336, 154] width 46 height 19
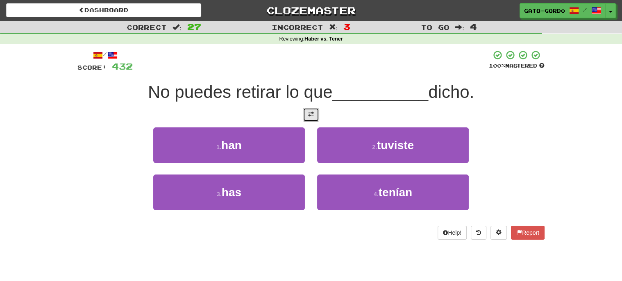
click at [313, 113] on span at bounding box center [311, 115] width 6 height 6
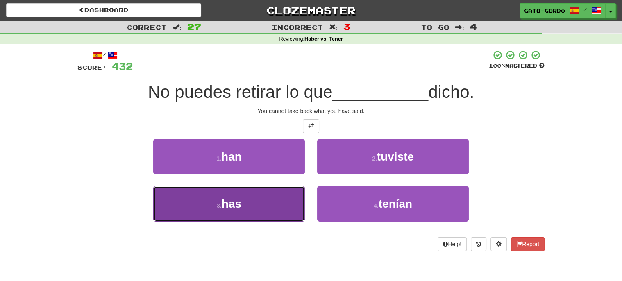
click at [238, 207] on span "has" at bounding box center [232, 204] width 20 height 13
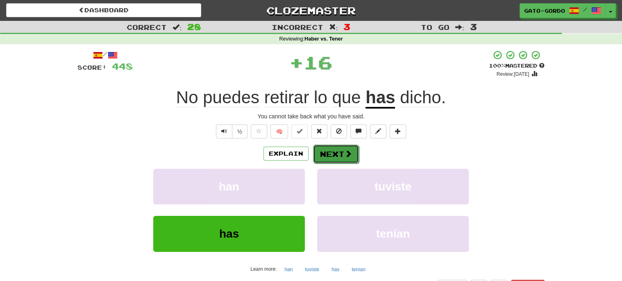
click at [335, 148] on button "Next" at bounding box center [336, 154] width 46 height 19
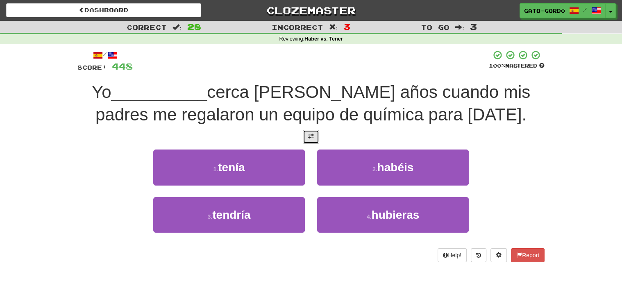
click at [316, 132] on button at bounding box center [311, 137] width 16 height 14
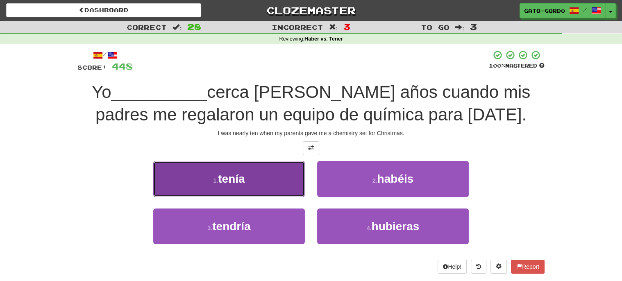
click at [205, 174] on button "1 . tenía" at bounding box center [229, 179] width 152 height 36
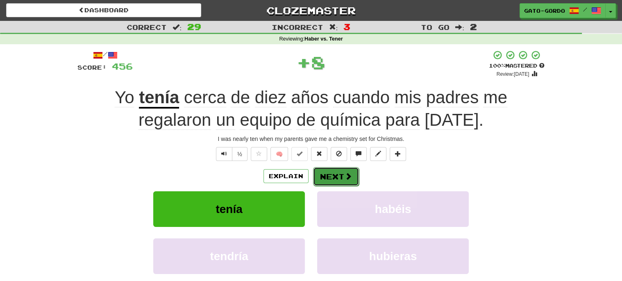
click at [337, 176] on button "Next" at bounding box center [336, 176] width 46 height 19
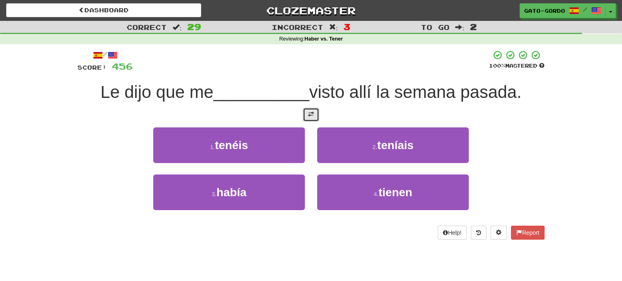
click at [312, 112] on span at bounding box center [311, 115] width 6 height 6
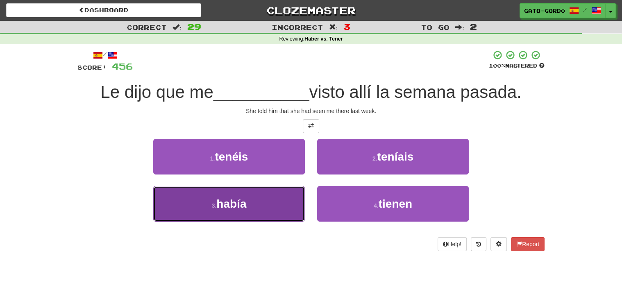
click at [205, 201] on button "3 . había" at bounding box center [229, 204] width 152 height 36
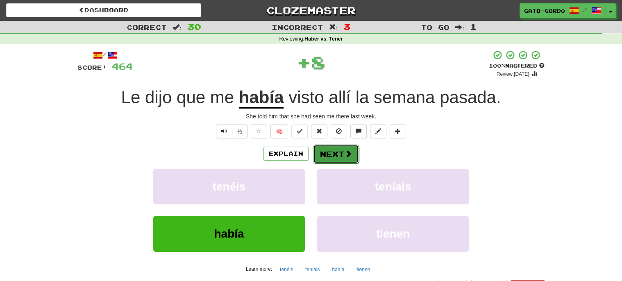
click at [339, 153] on button "Next" at bounding box center [336, 154] width 46 height 19
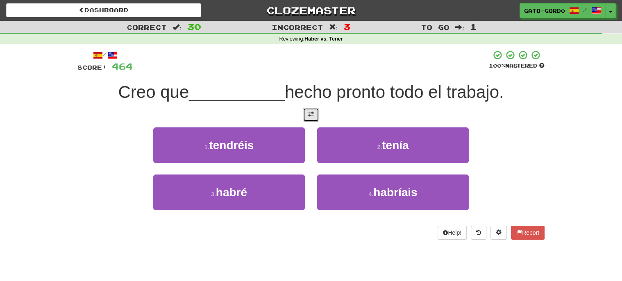
click at [313, 112] on span at bounding box center [311, 115] width 6 height 6
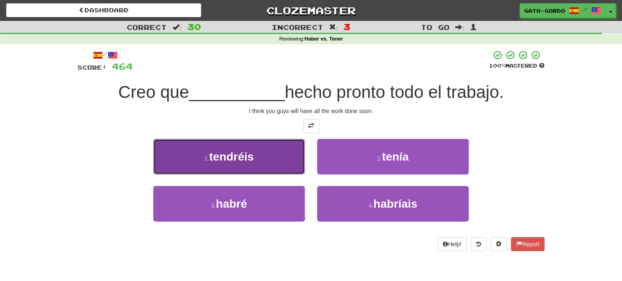
click at [223, 152] on span "tendréis" at bounding box center [231, 156] width 45 height 13
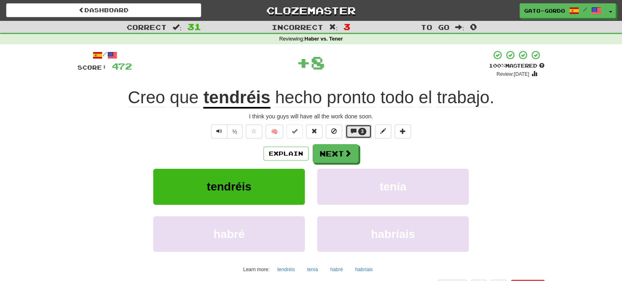
click at [352, 131] on span at bounding box center [354, 131] width 6 height 6
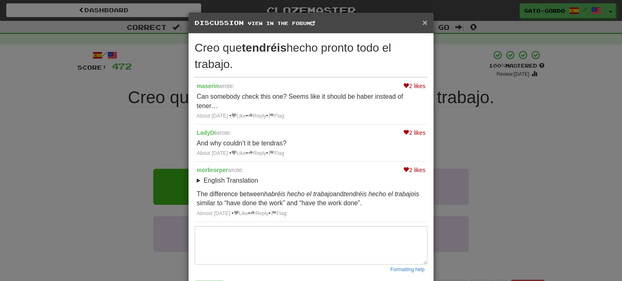
click at [426, 26] on span "×" at bounding box center [425, 22] width 5 height 9
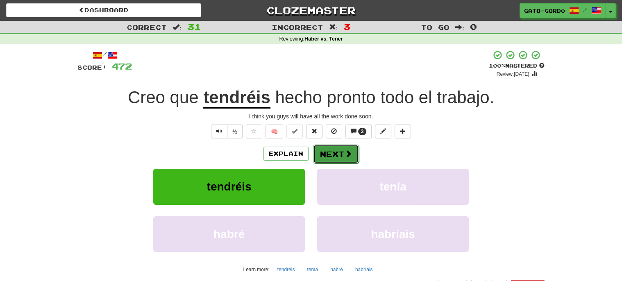
click at [341, 152] on button "Next" at bounding box center [336, 154] width 46 height 19
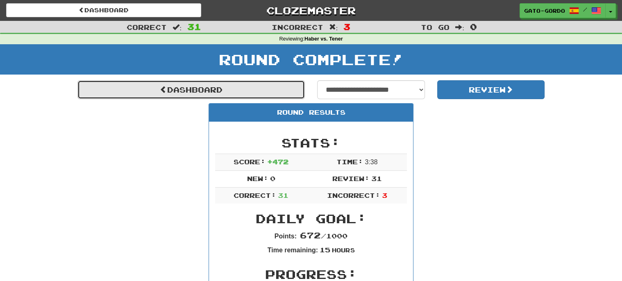
click at [201, 85] on link "Dashboard" at bounding box center [191, 89] width 228 height 19
